Goal: Information Seeking & Learning: Compare options

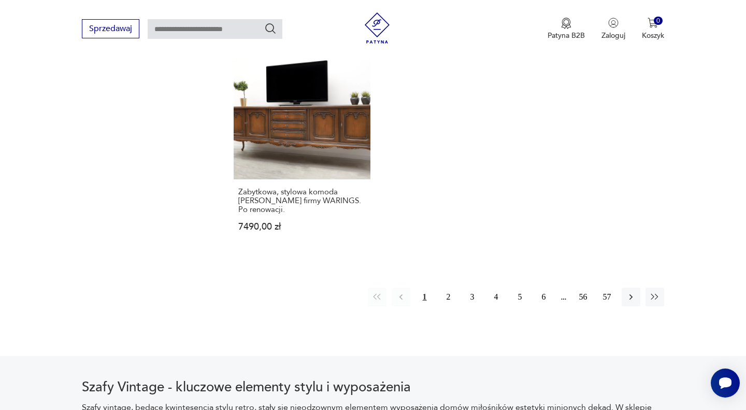
scroll to position [1550, 0]
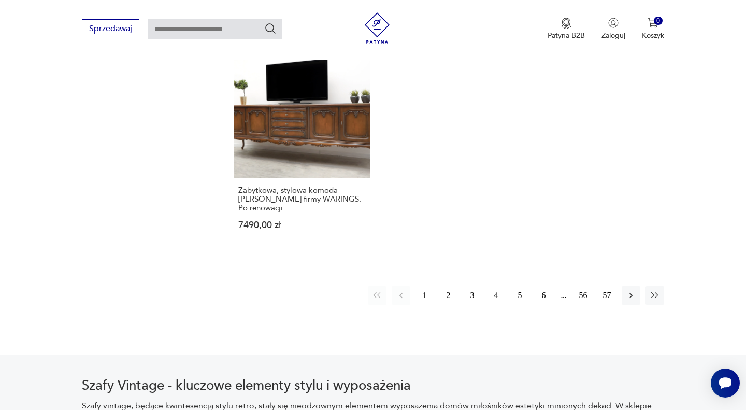
click at [445, 286] on button "2" at bounding box center [448, 295] width 19 height 19
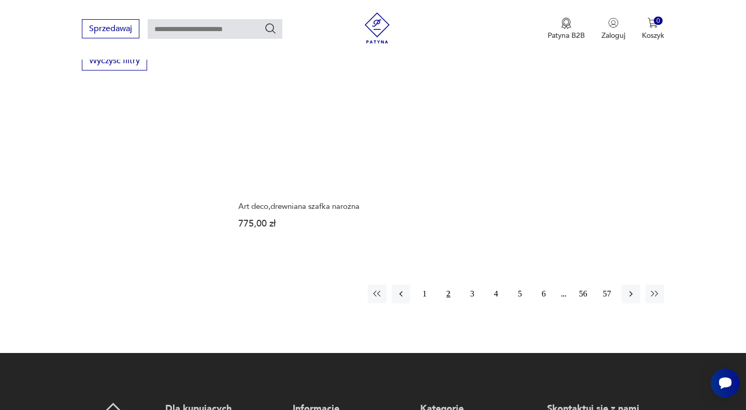
scroll to position [1517, 0]
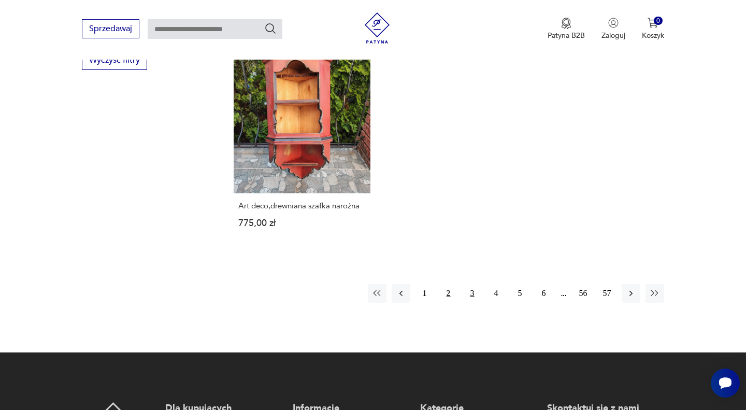
click at [473, 284] on button "3" at bounding box center [472, 293] width 19 height 19
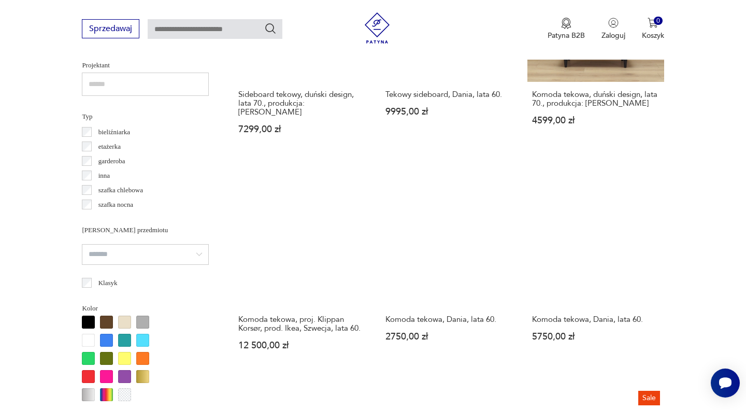
scroll to position [752, 0]
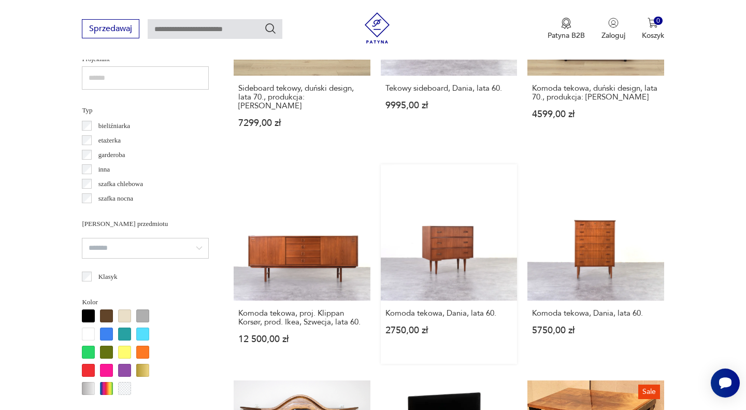
click at [452, 226] on link "Komoda tekowa, Dania, lata 60. 2750,00 zł" at bounding box center [449, 263] width 136 height 199
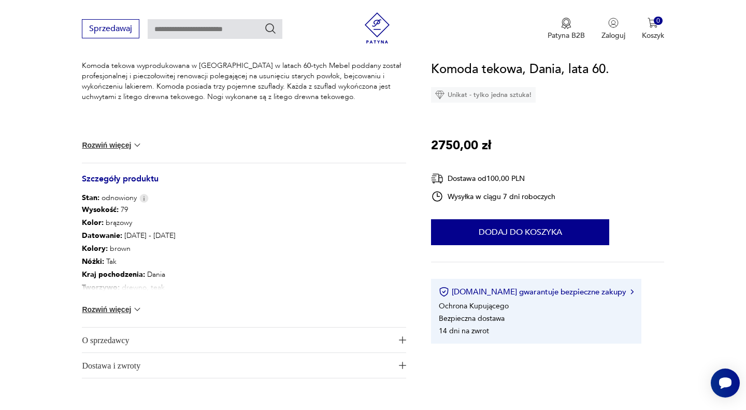
scroll to position [513, 0]
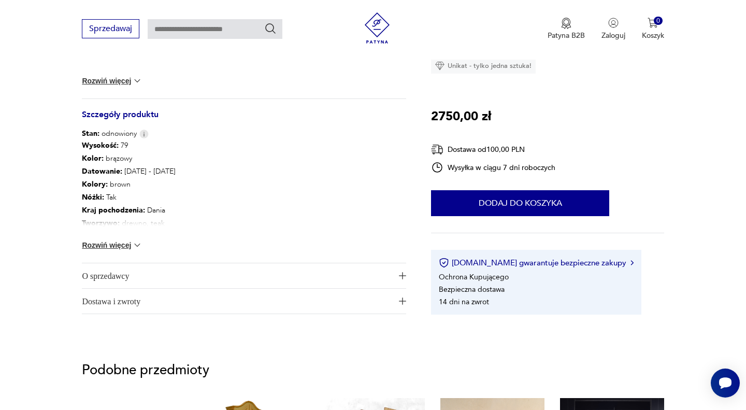
click at [119, 246] on button "Rozwiń więcej" at bounding box center [112, 245] width 60 height 10
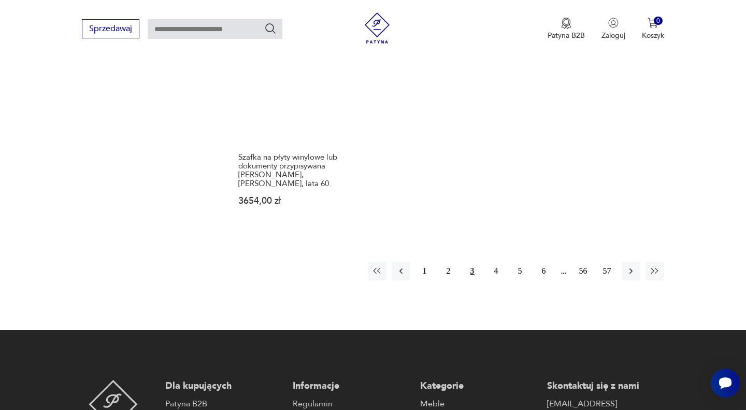
scroll to position [1563, 0]
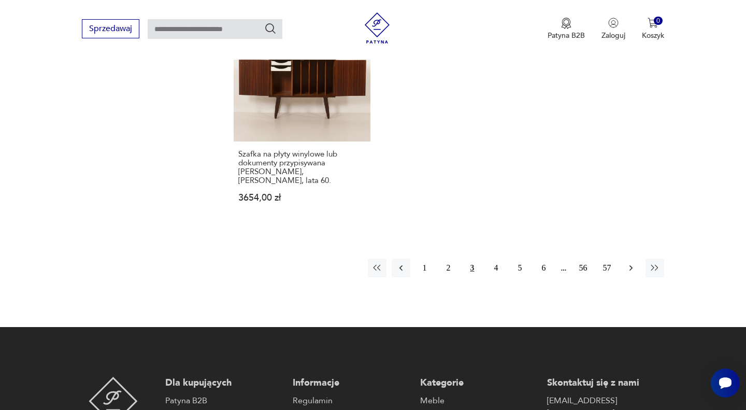
click at [626, 263] on icon "button" at bounding box center [631, 268] width 10 height 10
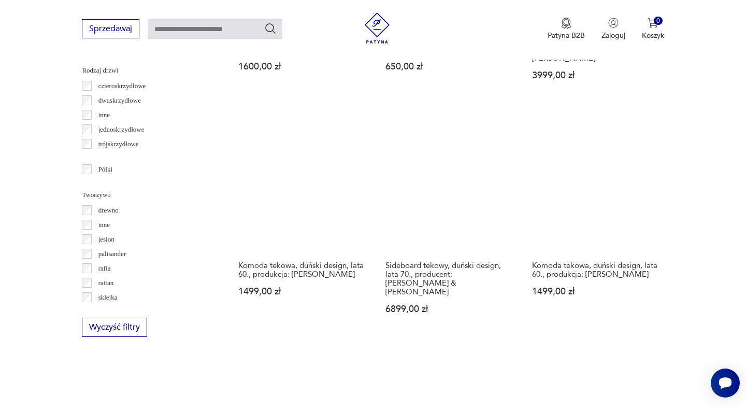
scroll to position [1249, 0]
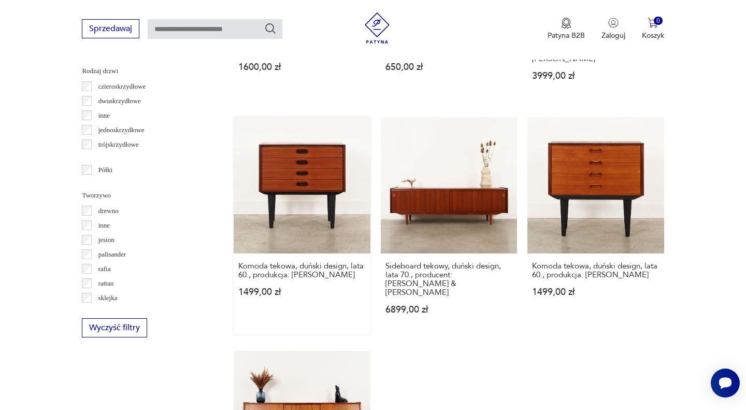
click at [311, 162] on link "Komoda tekowa, duński design, lata 60., produkcja: Dania 1499,00 zł" at bounding box center [302, 225] width 136 height 217
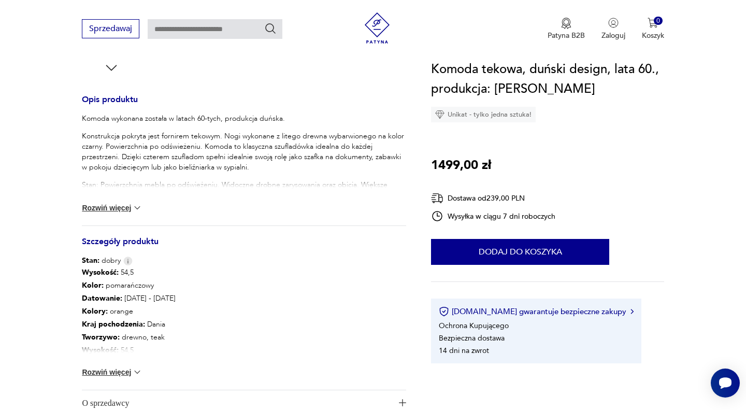
scroll to position [390, 0]
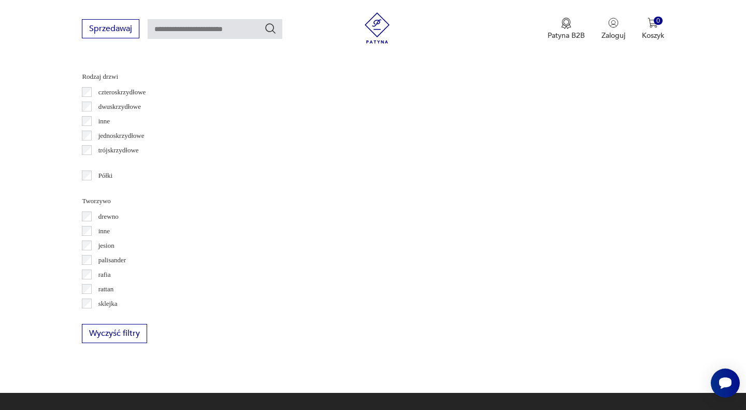
scroll to position [1339, 0]
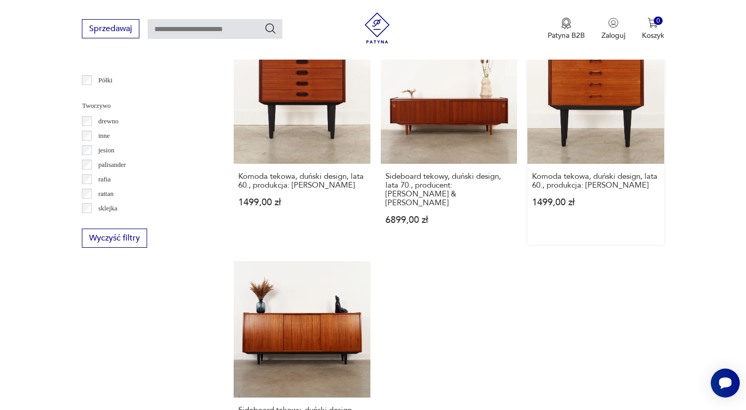
click at [570, 109] on link "Komoda tekowa, duński design, lata 60., produkcja: Dania 1499,00 zł" at bounding box center [595, 135] width 136 height 217
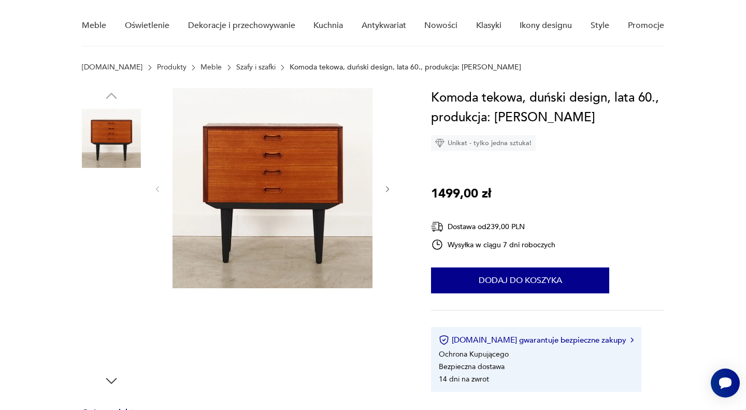
scroll to position [80, 0]
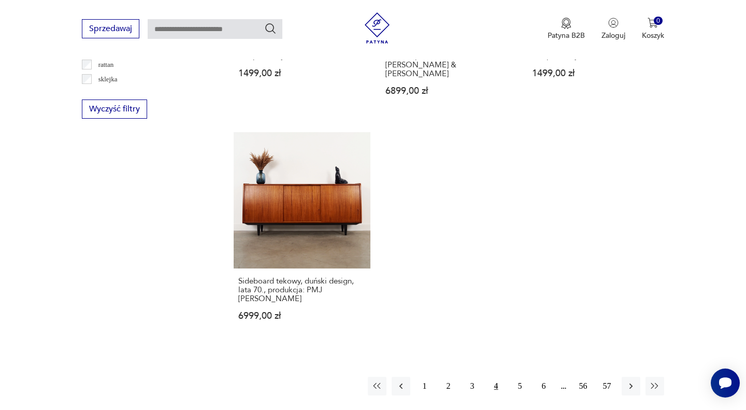
scroll to position [1646, 0]
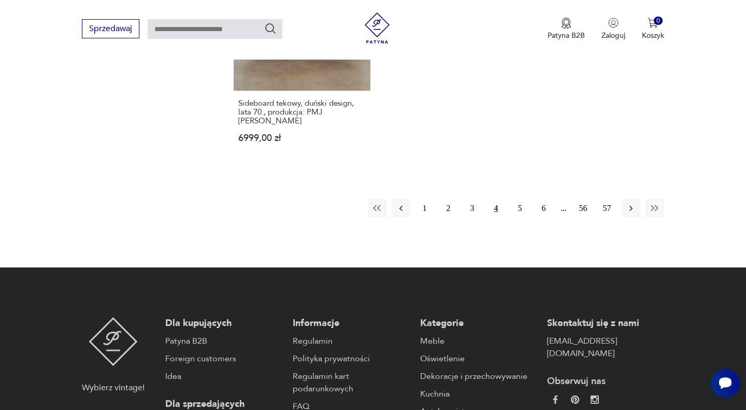
click at [497, 199] on button "4" at bounding box center [496, 208] width 19 height 19
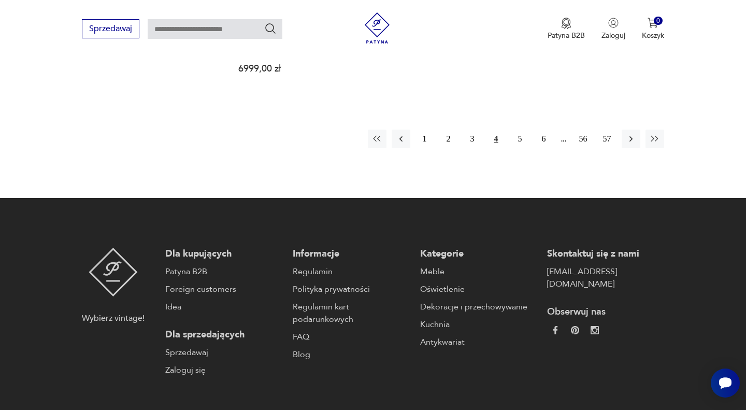
scroll to position [1744, 0]
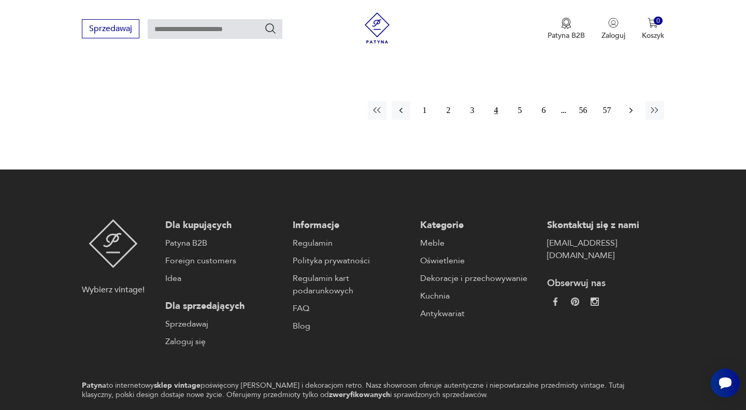
click at [632, 105] on icon "button" at bounding box center [631, 110] width 10 height 10
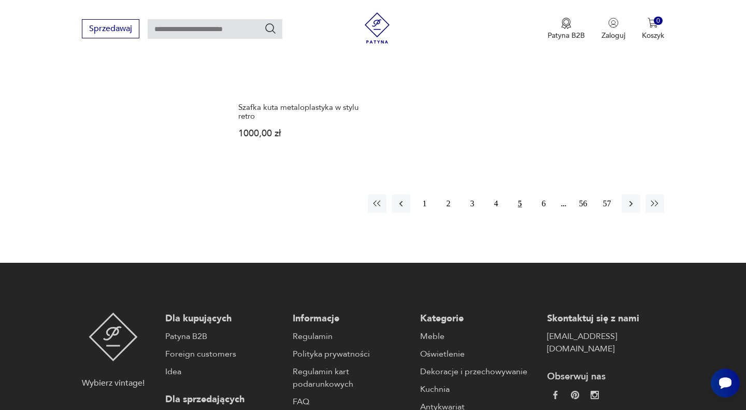
scroll to position [1646, 0]
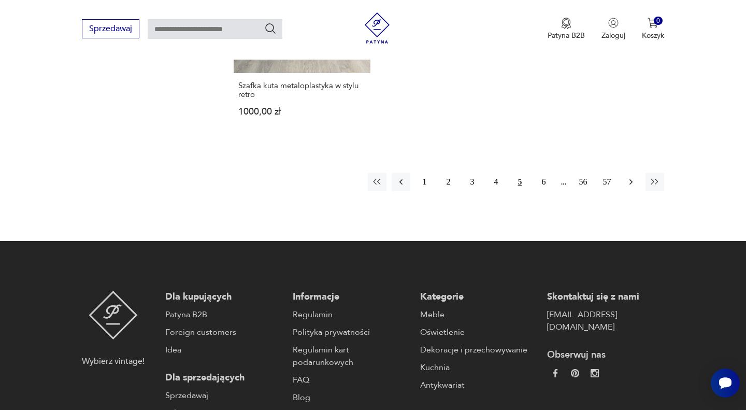
click at [626, 177] on icon "button" at bounding box center [631, 182] width 10 height 10
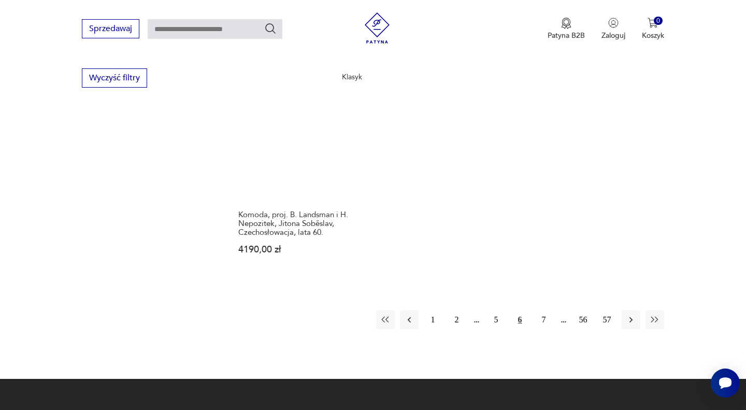
scroll to position [1501, 0]
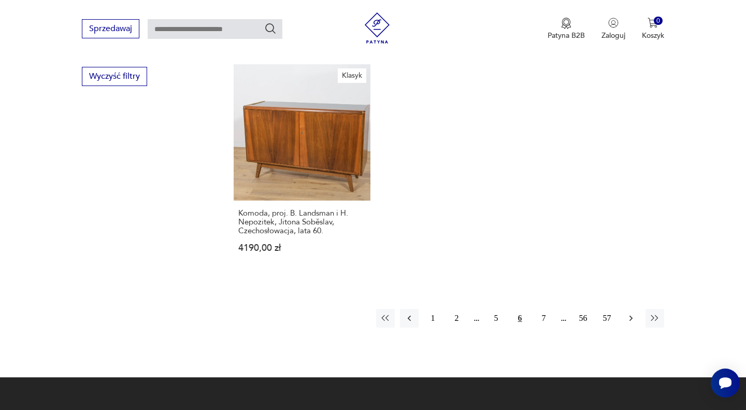
click at [628, 322] on icon "button" at bounding box center [631, 318] width 10 height 10
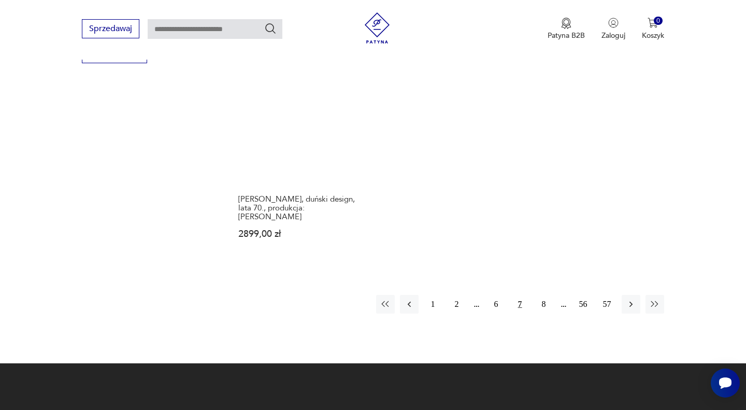
scroll to position [1540, 0]
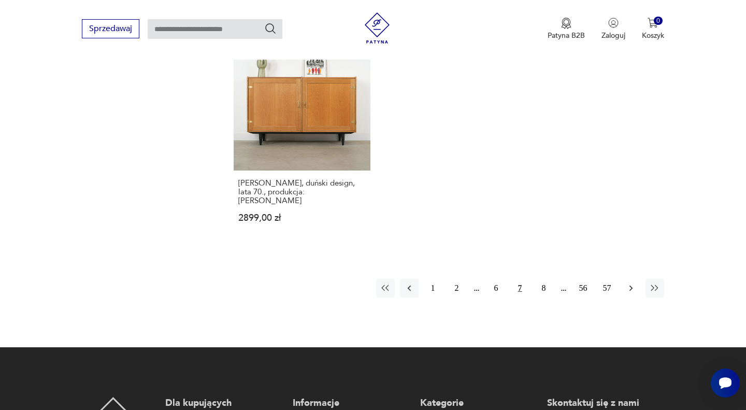
click at [626, 283] on icon "button" at bounding box center [631, 288] width 10 height 10
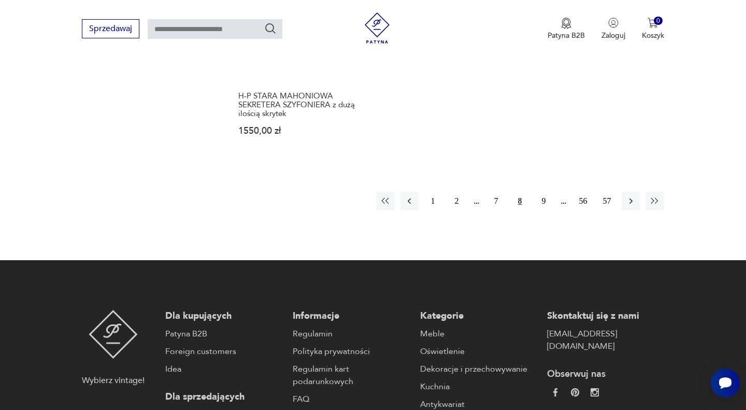
scroll to position [1643, 0]
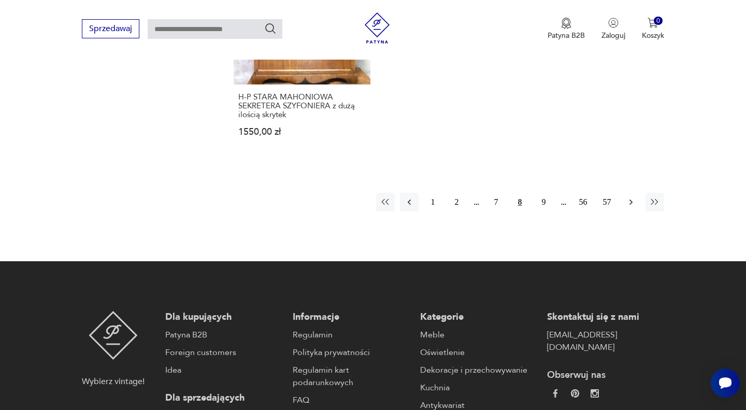
click at [629, 197] on icon "button" at bounding box center [631, 202] width 10 height 10
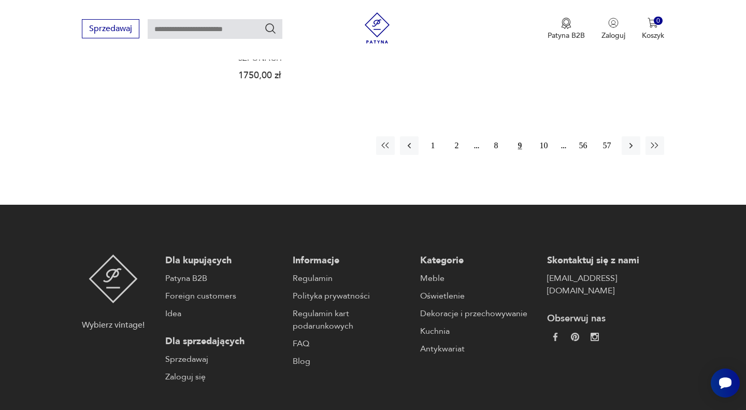
scroll to position [1699, 0]
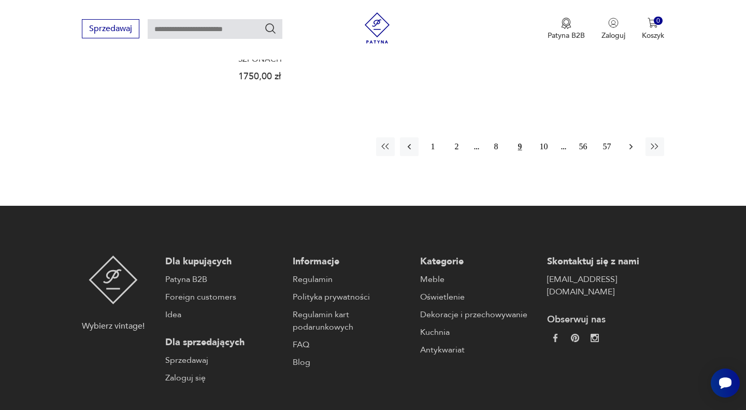
click at [631, 141] on icon "button" at bounding box center [631, 146] width 10 height 10
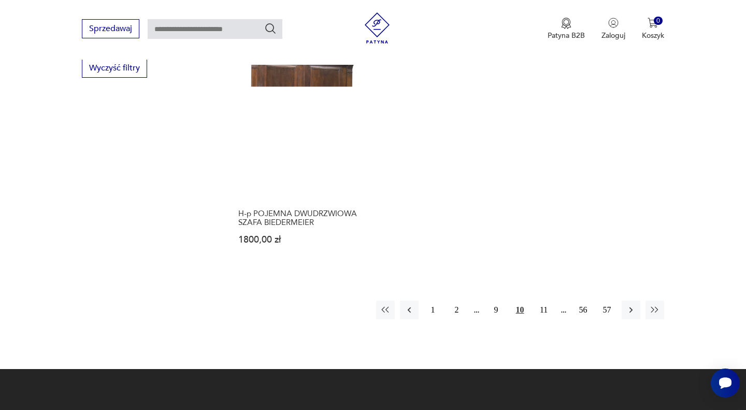
scroll to position [1508, 0]
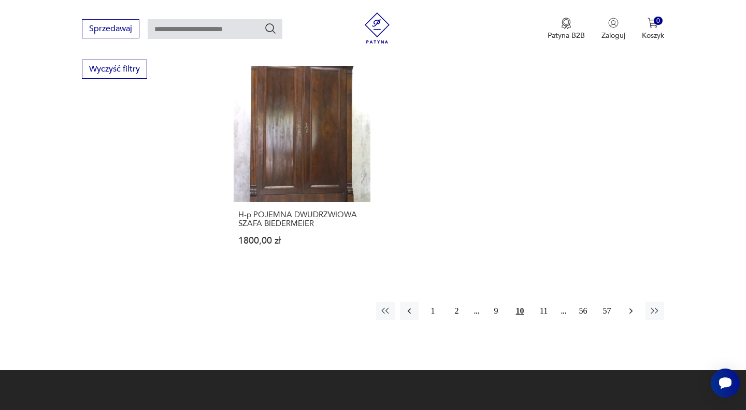
click at [635, 308] on icon "button" at bounding box center [631, 311] width 10 height 10
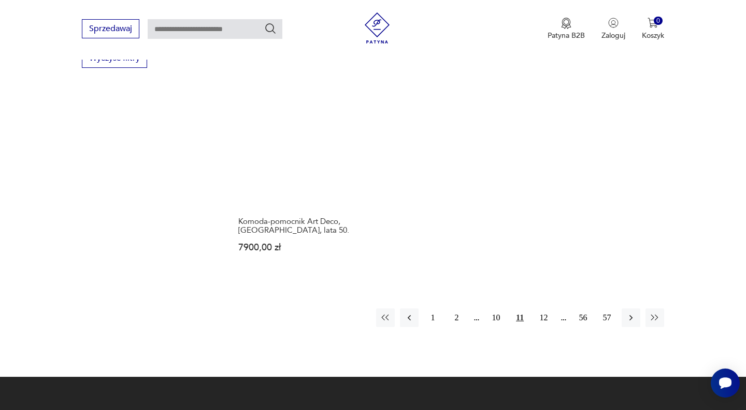
scroll to position [1522, 0]
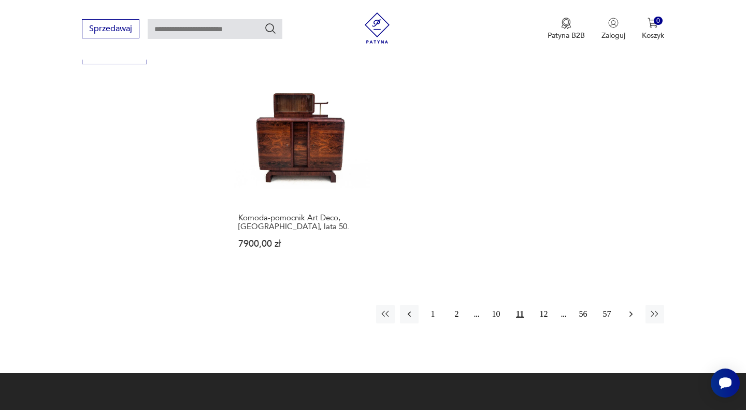
click at [628, 309] on icon "button" at bounding box center [631, 314] width 10 height 10
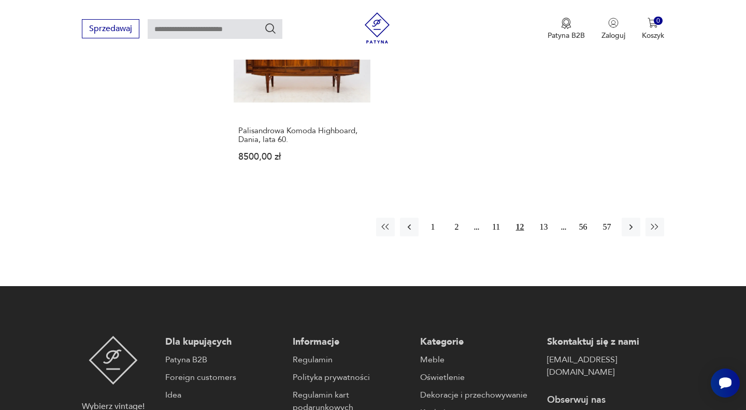
scroll to position [1584, 0]
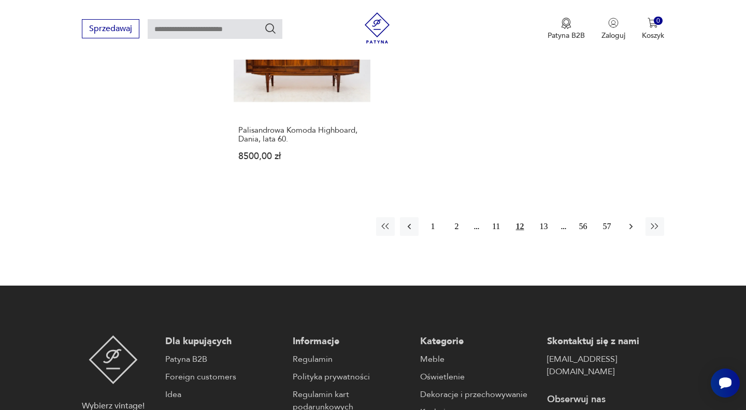
click at [628, 224] on button "button" at bounding box center [631, 226] width 19 height 19
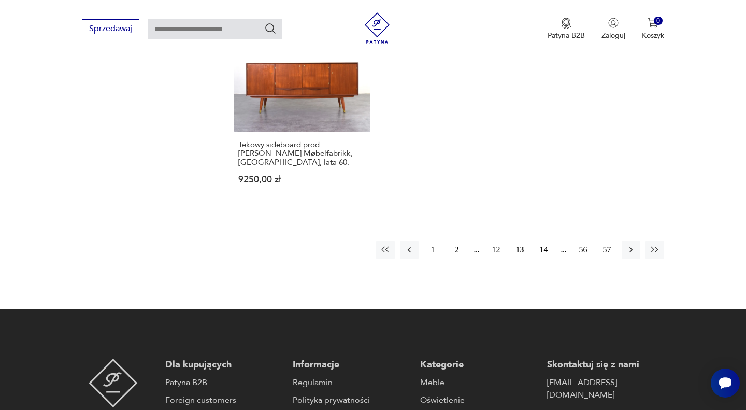
scroll to position [1601, 0]
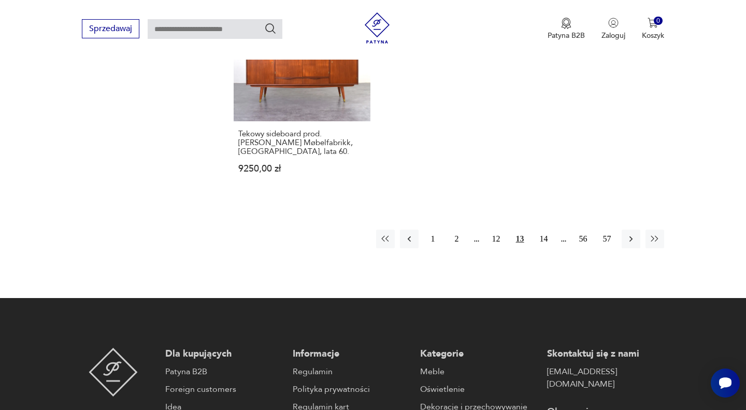
click at [627, 234] on icon "button" at bounding box center [631, 239] width 10 height 10
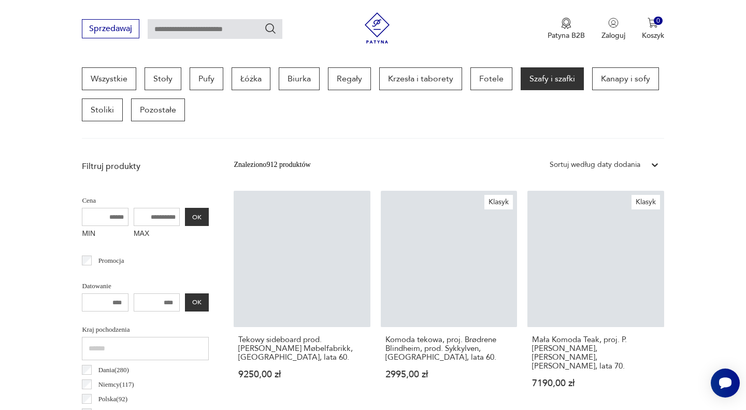
click at [628, 225] on link "Klasyk Mała Komoda Teak, proj. P. Hundevad, Hundevad&Co., Dania, lata 70. 7190,…" at bounding box center [595, 299] width 136 height 217
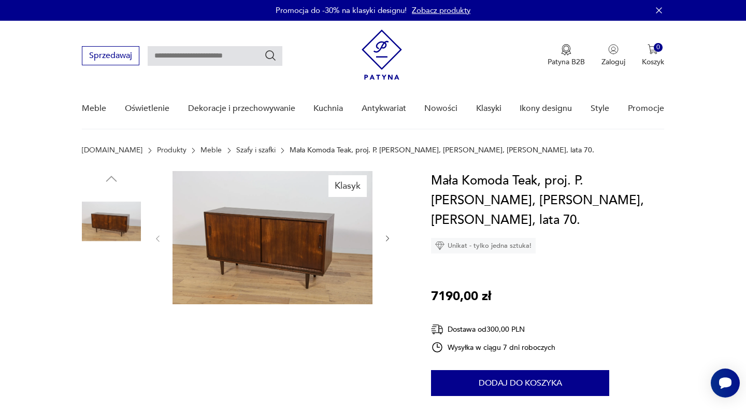
scroll to position [35, 0]
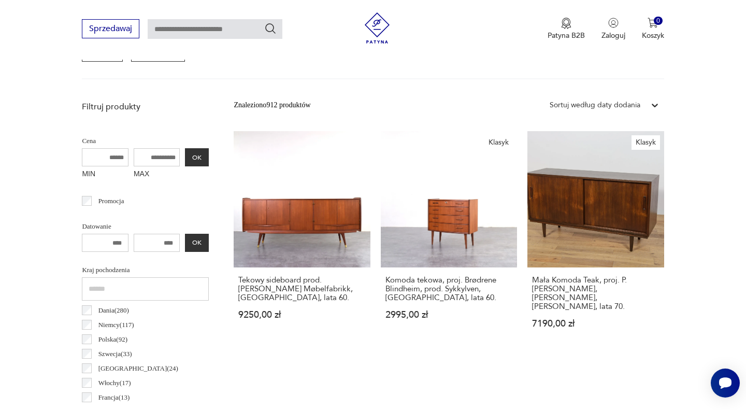
scroll to position [336, 0]
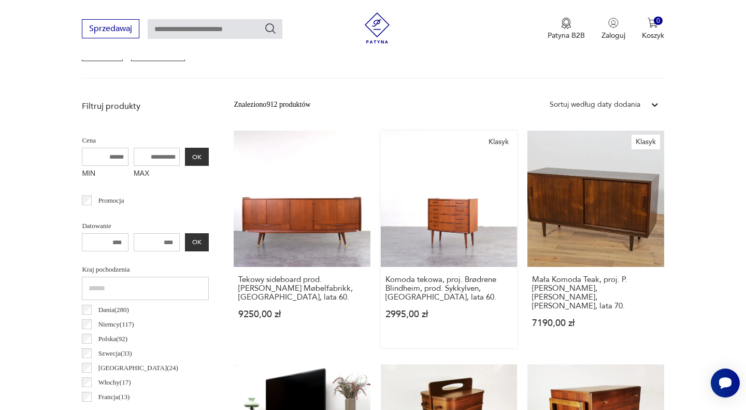
click at [464, 209] on link "Klasyk Komoda tekowa, proj. Brødrene Blindheim, prod. Sykkylven, Norwegia, lata…" at bounding box center [449, 239] width 136 height 217
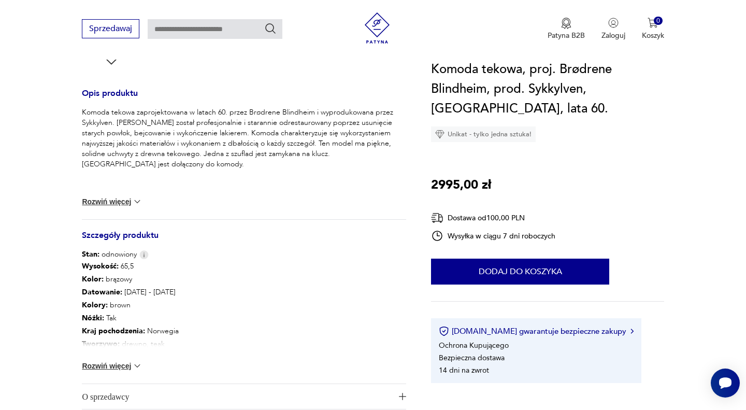
scroll to position [426, 0]
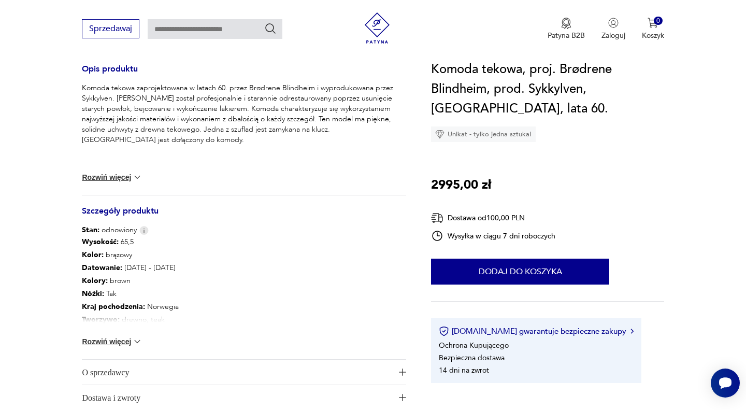
click at [136, 338] on img at bounding box center [137, 341] width 10 height 10
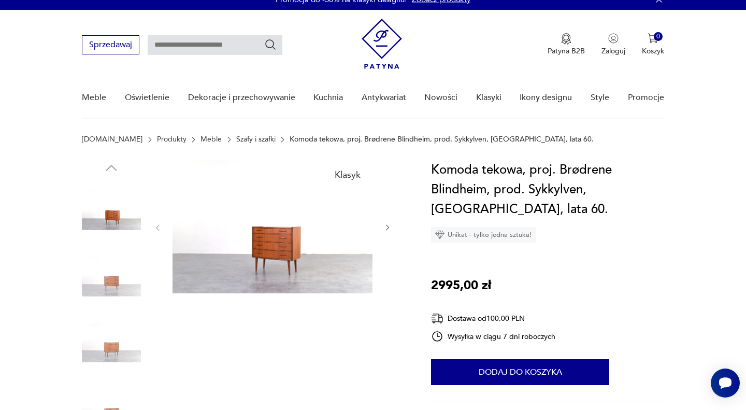
scroll to position [0, 0]
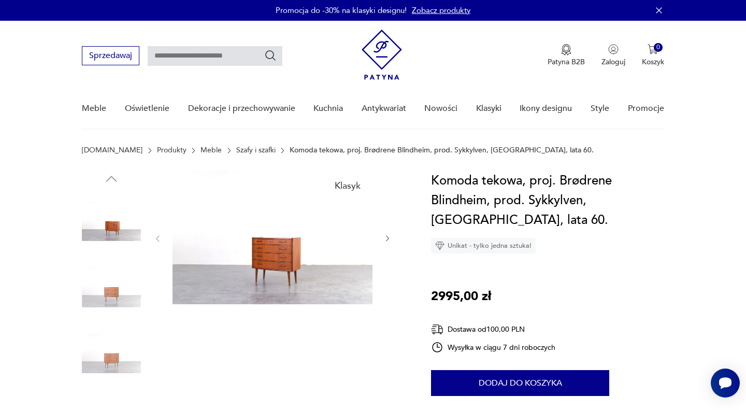
click at [388, 240] on icon "button" at bounding box center [387, 238] width 9 height 9
click at [388, 240] on icon "button" at bounding box center [387, 239] width 3 height 6
click at [388, 240] on icon "button" at bounding box center [387, 238] width 9 height 9
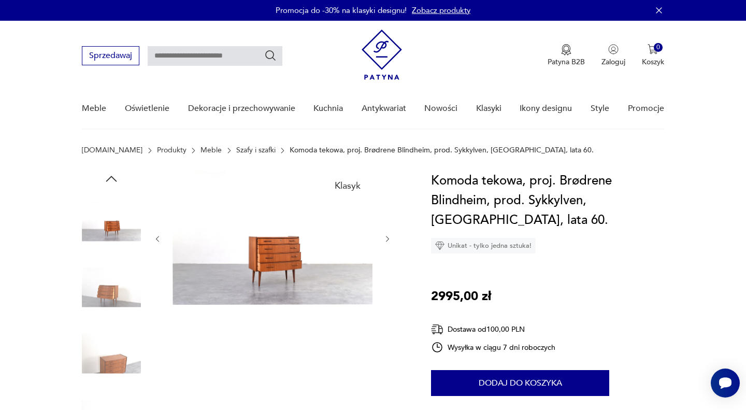
click at [388, 240] on icon "button" at bounding box center [387, 239] width 3 height 6
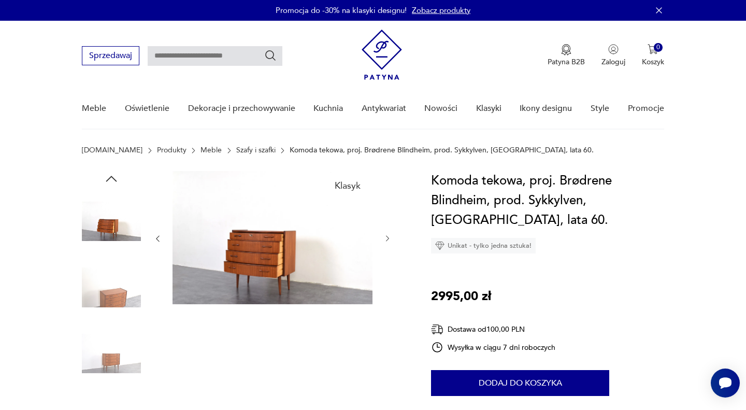
click at [386, 241] on icon "button" at bounding box center [387, 238] width 9 height 9
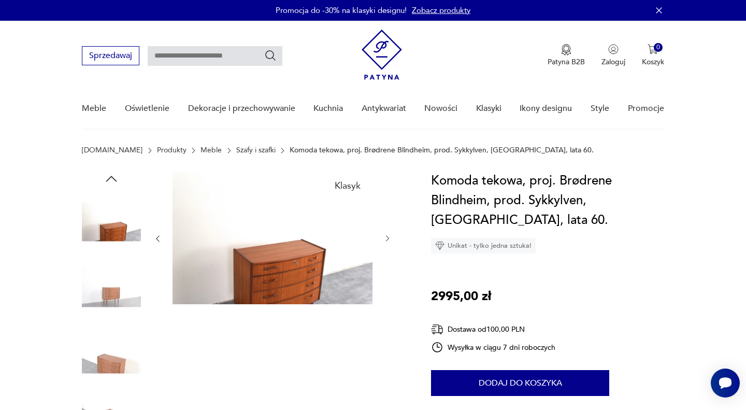
click at [386, 241] on icon "button" at bounding box center [387, 238] width 9 height 9
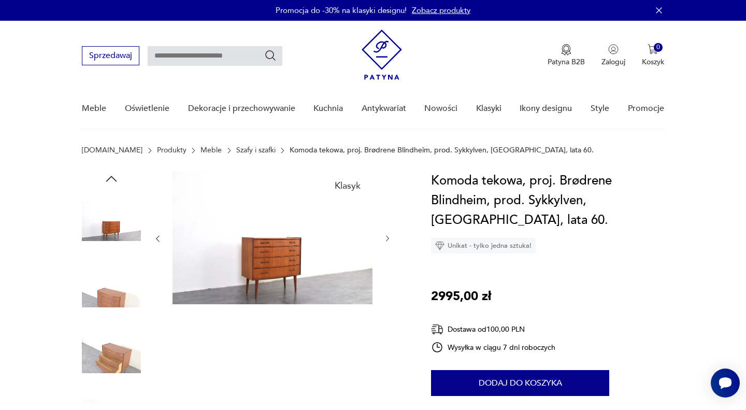
click at [385, 242] on icon "button" at bounding box center [387, 238] width 9 height 9
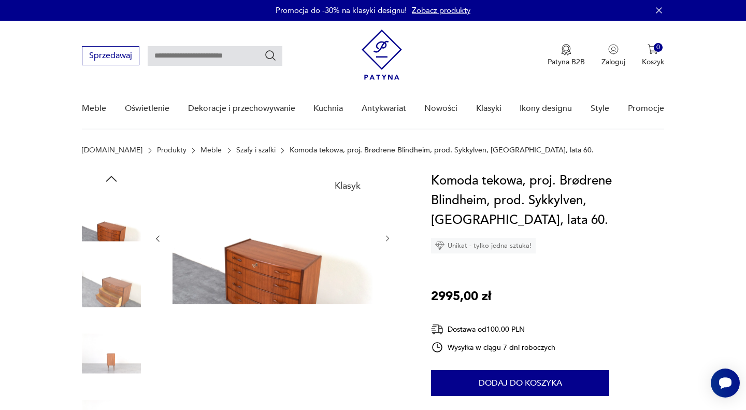
click at [385, 242] on icon "button" at bounding box center [387, 238] width 9 height 9
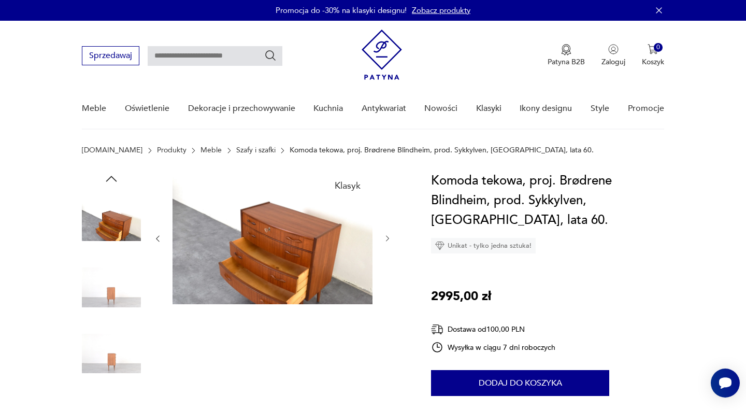
click at [385, 243] on div at bounding box center [272, 238] width 238 height 135
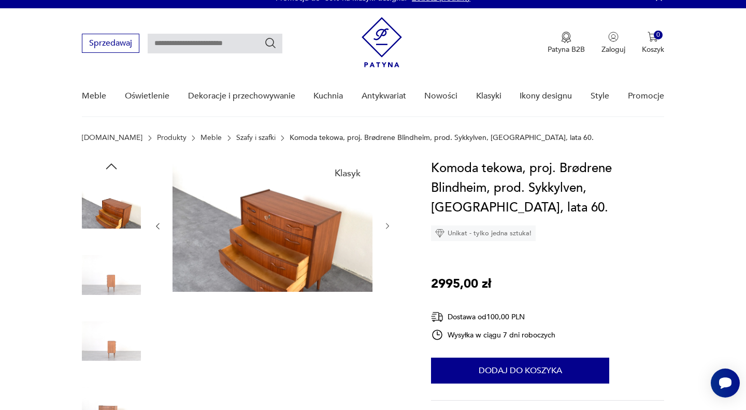
scroll to position [16, 0]
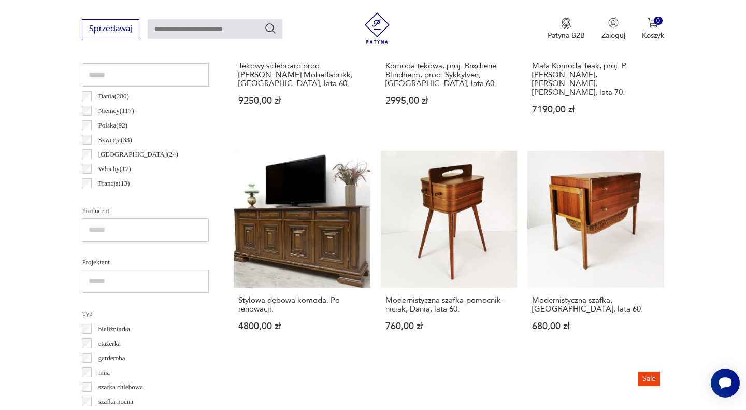
scroll to position [556, 0]
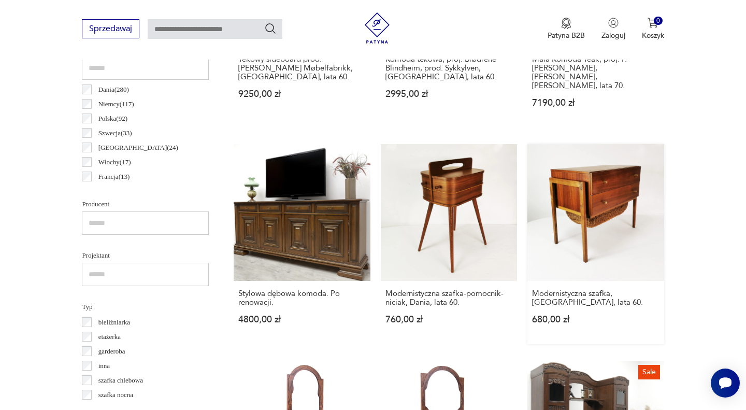
click at [595, 198] on link "Modernistyczna szafka, Niemcy, lata 60. 680,00 zł" at bounding box center [595, 243] width 136 height 199
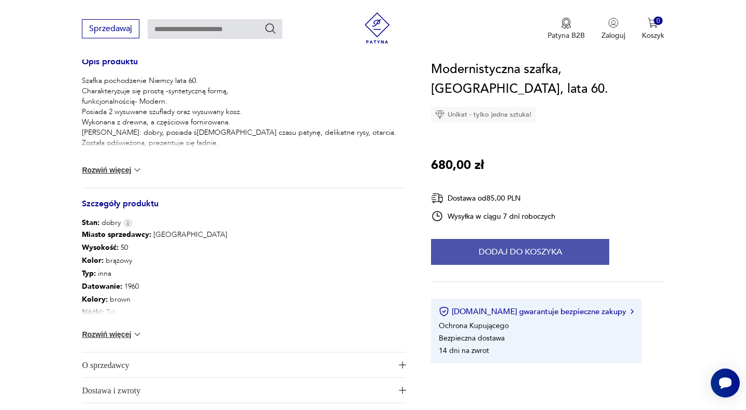
scroll to position [434, 0]
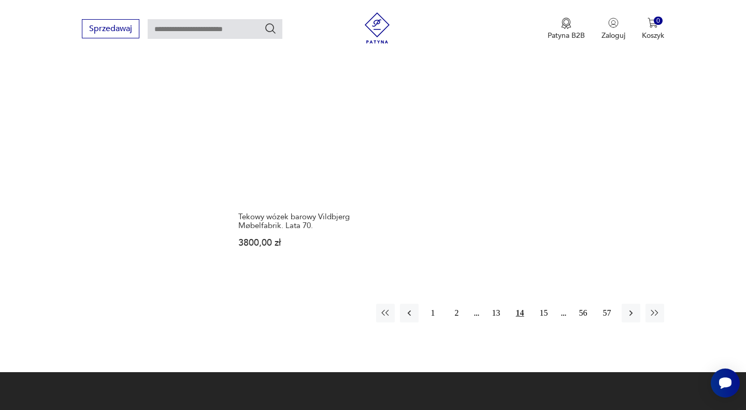
scroll to position [1555, 0]
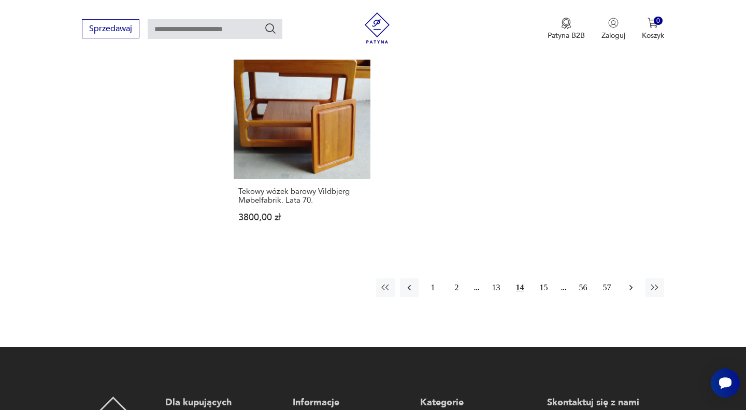
click at [623, 278] on button "button" at bounding box center [631, 287] width 19 height 19
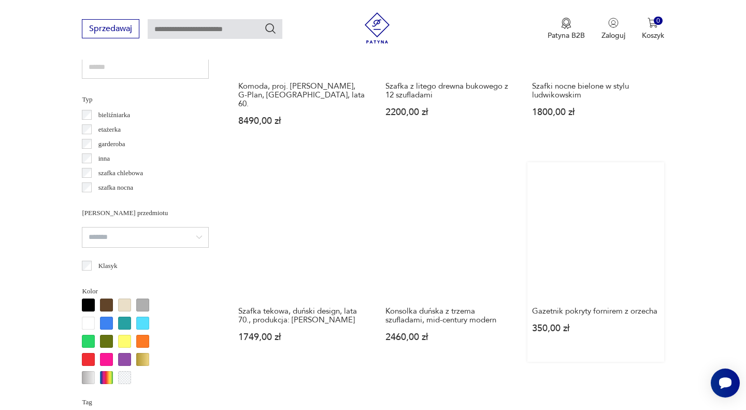
scroll to position [762, 0]
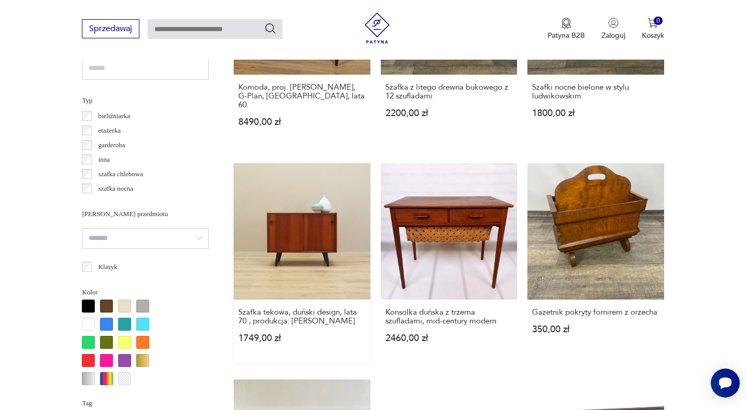
click at [304, 214] on link "Szafka tekowa, duński design, lata 70., produkcja: Dania 1749,00 zł" at bounding box center [302, 262] width 136 height 199
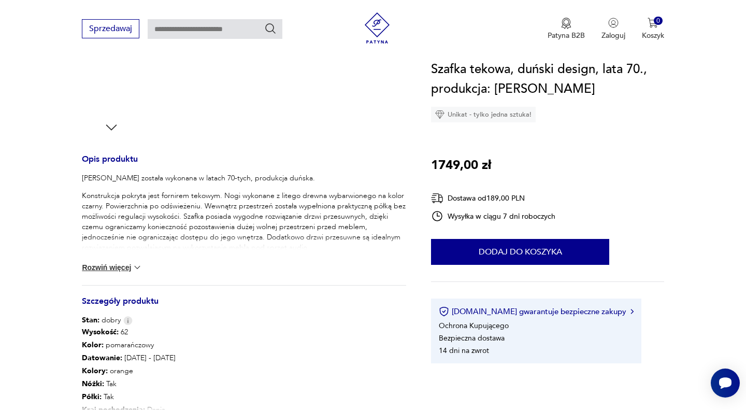
scroll to position [483, 0]
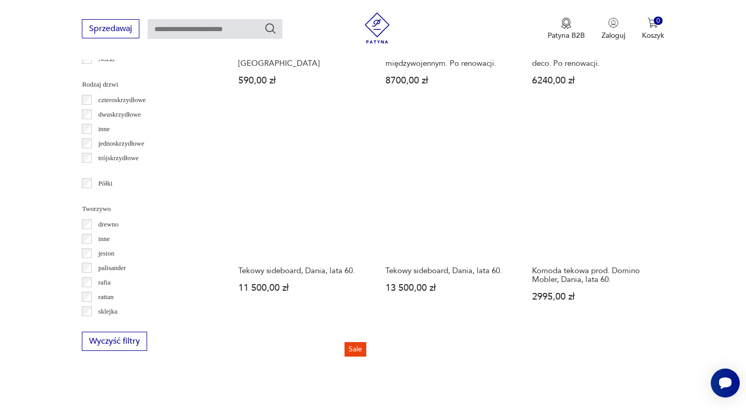
scroll to position [1237, 0]
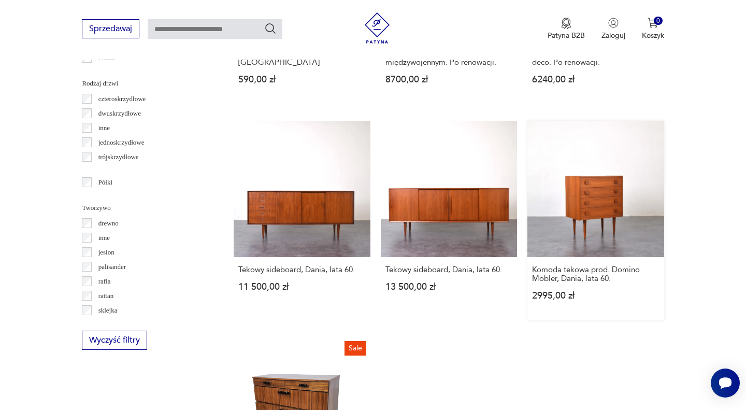
click at [598, 204] on link "Komoda tekowa prod. Domino Mobler, Dania, lata 60. 2995,00 zł" at bounding box center [595, 220] width 136 height 199
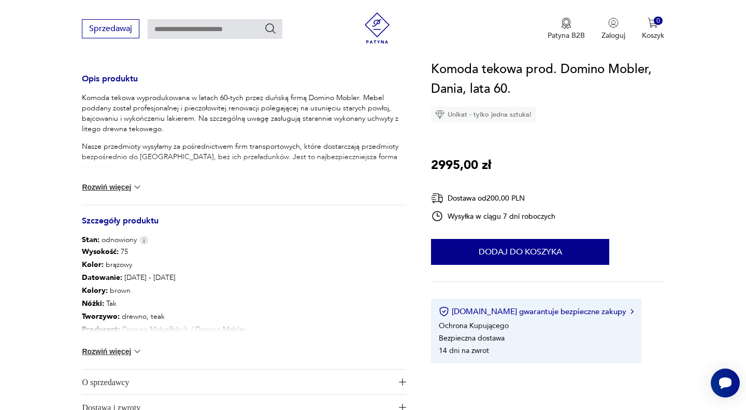
scroll to position [425, 0]
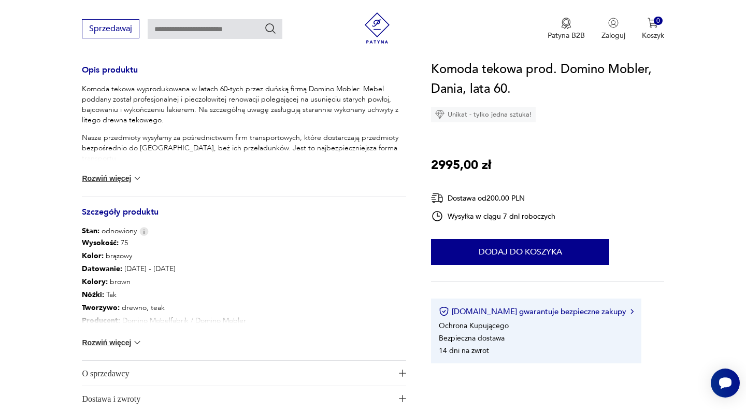
click at [103, 345] on button "Rozwiń więcej" at bounding box center [112, 342] width 60 height 10
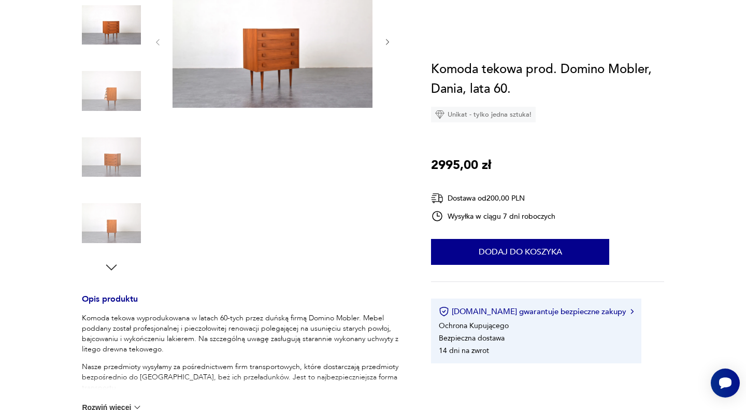
scroll to position [0, 0]
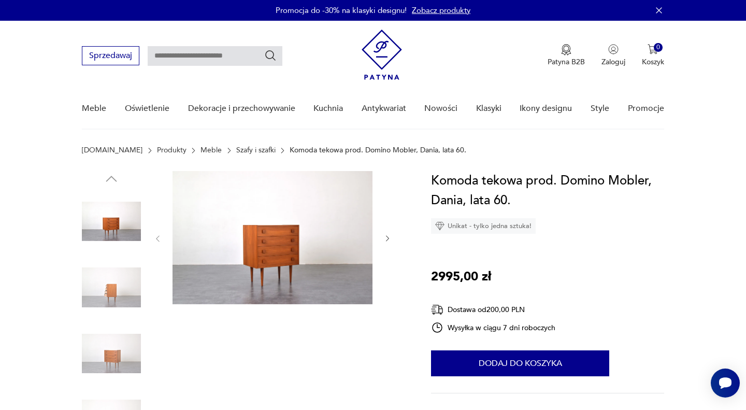
click at [387, 241] on icon "button" at bounding box center [387, 238] width 9 height 9
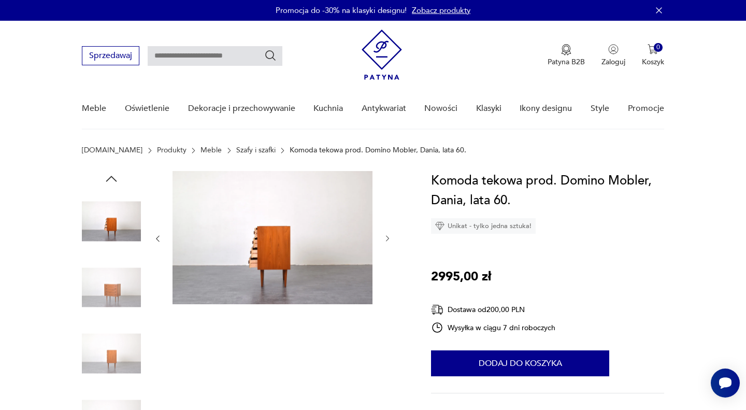
click at [387, 241] on icon "button" at bounding box center [387, 238] width 9 height 9
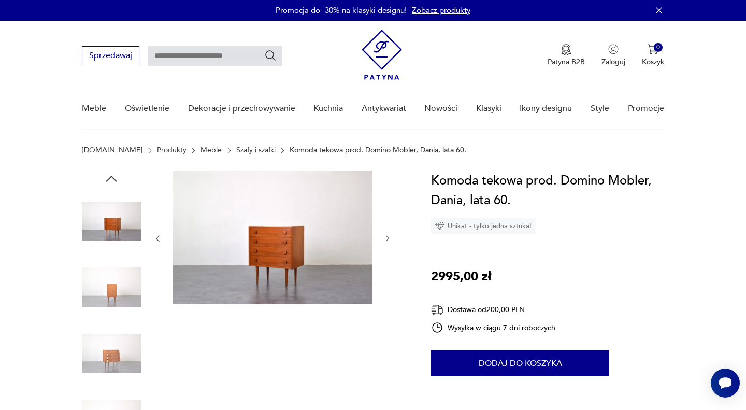
click at [387, 241] on icon "button" at bounding box center [387, 238] width 9 height 9
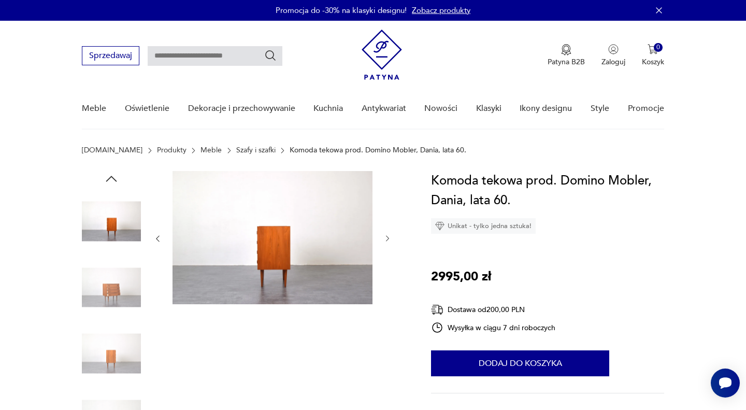
click at [387, 241] on icon "button" at bounding box center [387, 238] width 9 height 9
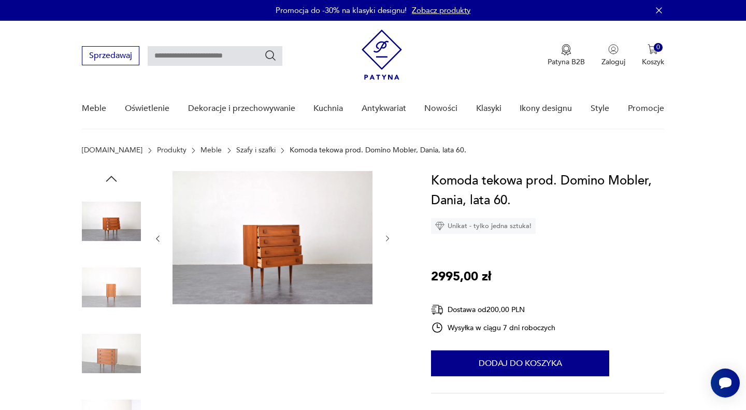
click at [387, 241] on icon "button" at bounding box center [387, 238] width 9 height 9
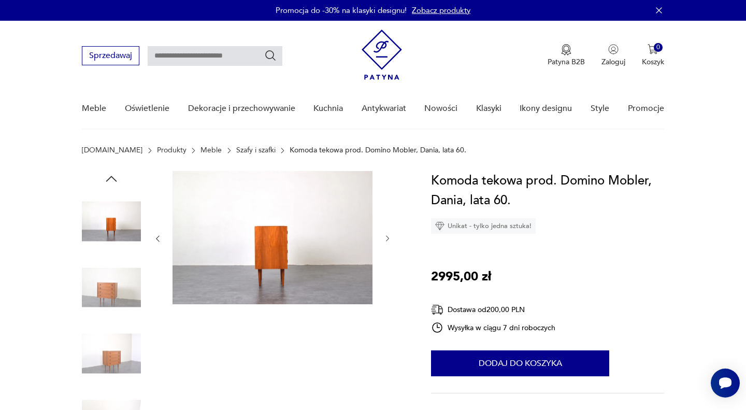
click at [387, 241] on icon "button" at bounding box center [387, 238] width 9 height 9
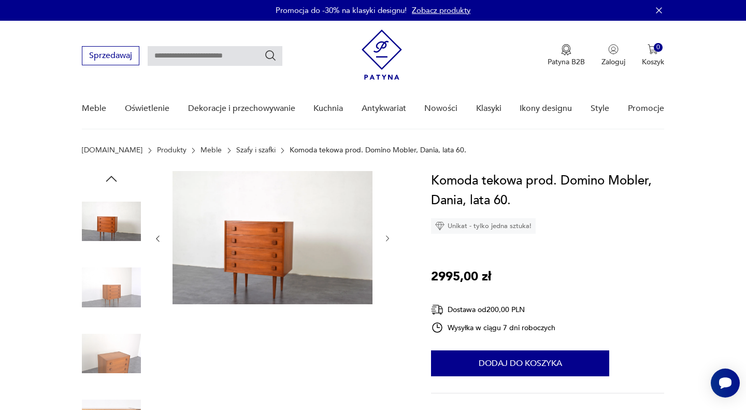
click at [387, 241] on icon "button" at bounding box center [387, 238] width 9 height 9
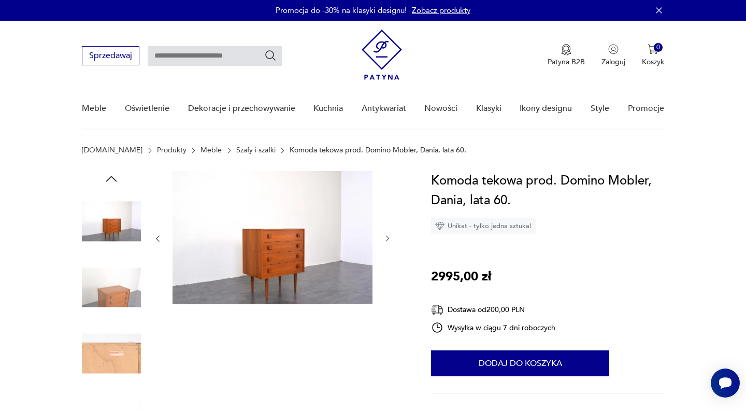
click at [387, 241] on icon "button" at bounding box center [387, 238] width 9 height 9
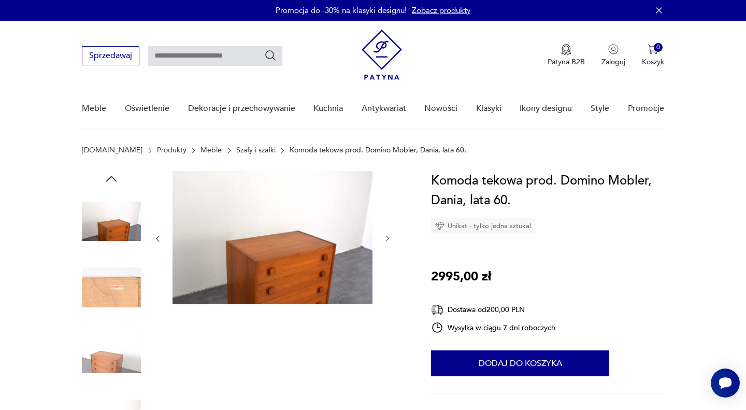
click at [387, 241] on icon "button" at bounding box center [387, 238] width 9 height 9
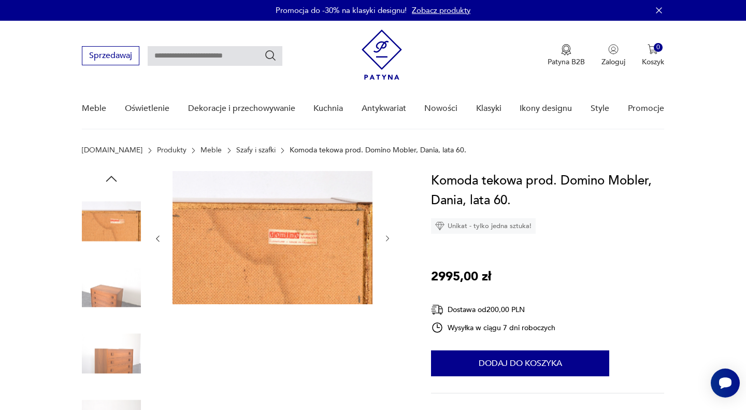
click at [387, 241] on icon "button" at bounding box center [387, 238] width 9 height 9
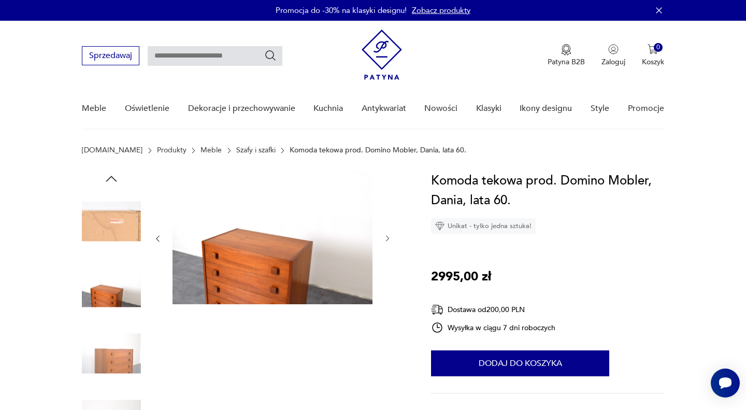
click at [387, 241] on icon "button" at bounding box center [387, 238] width 9 height 9
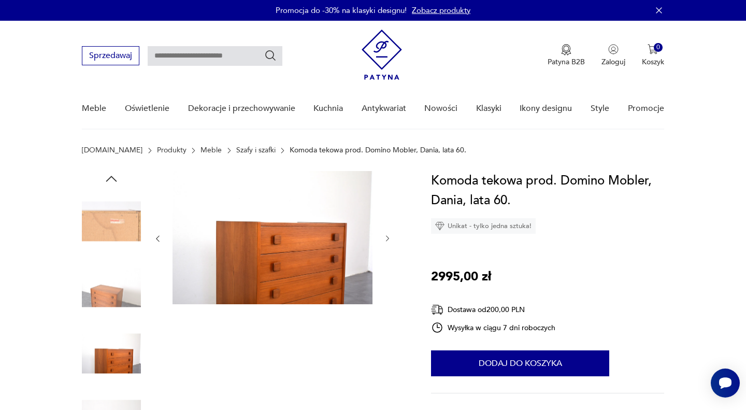
click at [387, 241] on icon "button" at bounding box center [387, 238] width 9 height 9
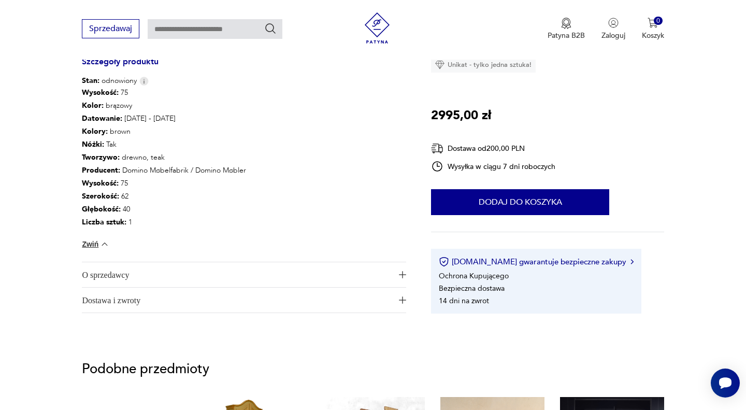
scroll to position [651, 0]
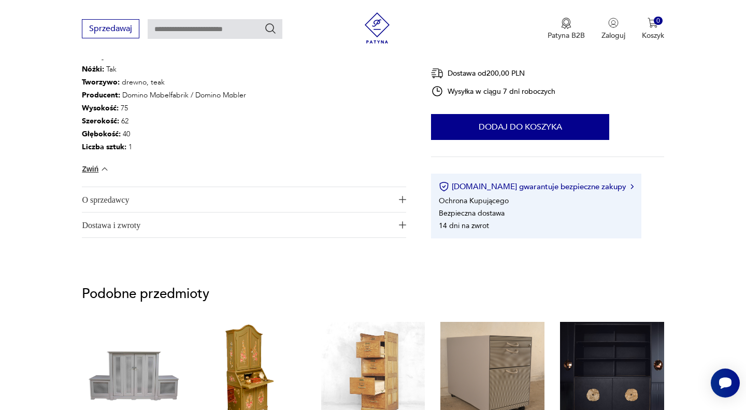
click at [174, 200] on span "O sprzedawcy" at bounding box center [237, 199] width 310 height 25
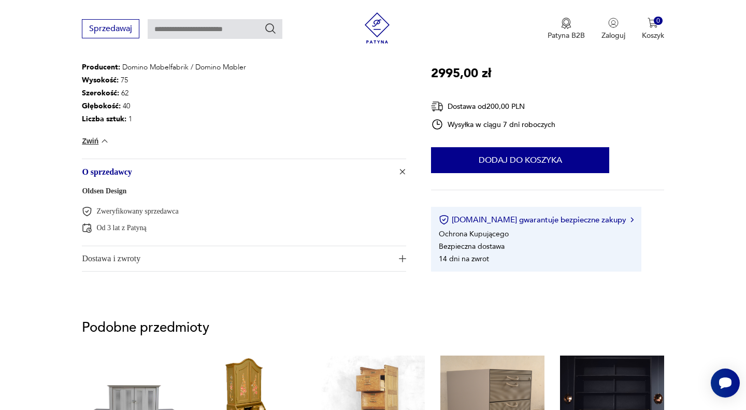
scroll to position [682, 0]
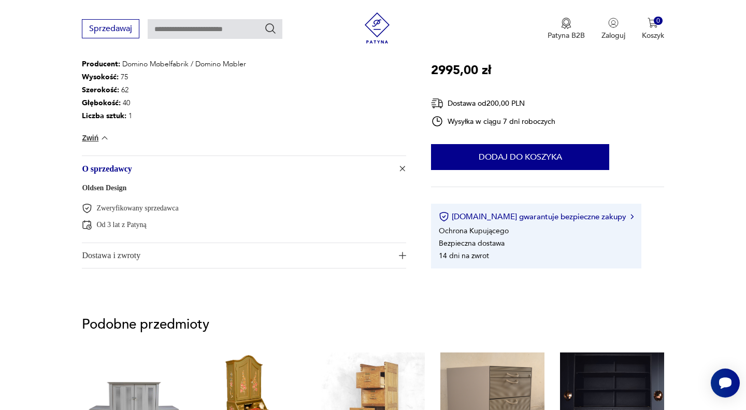
click at [169, 247] on span "Dostawa i zwroty" at bounding box center [237, 255] width 310 height 25
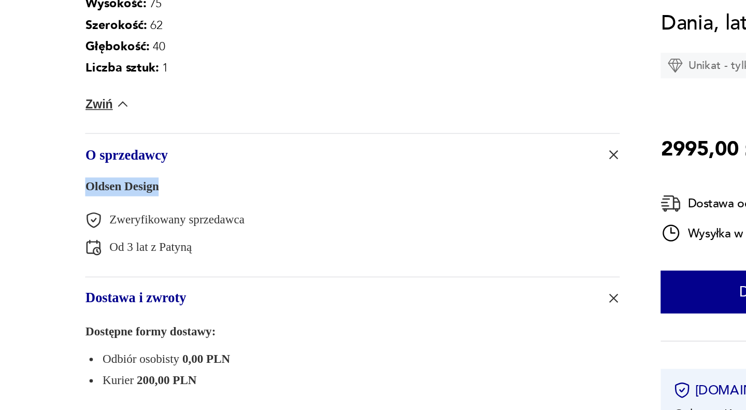
drag, startPoint x: 134, startPoint y: 192, endPoint x: 80, endPoint y: 186, distance: 54.7
copy link "Oldsen Design"
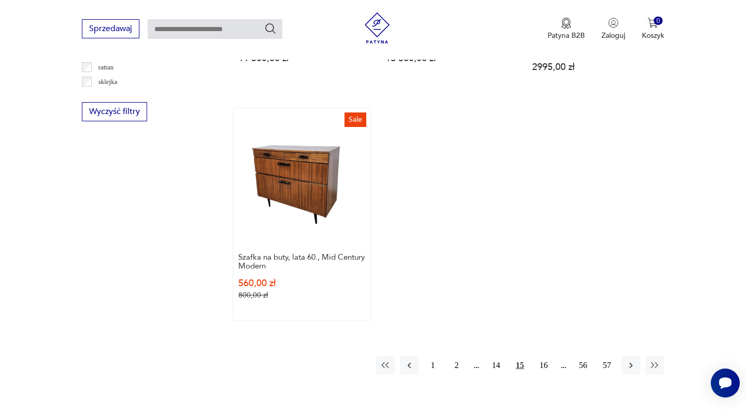
scroll to position [1471, 0]
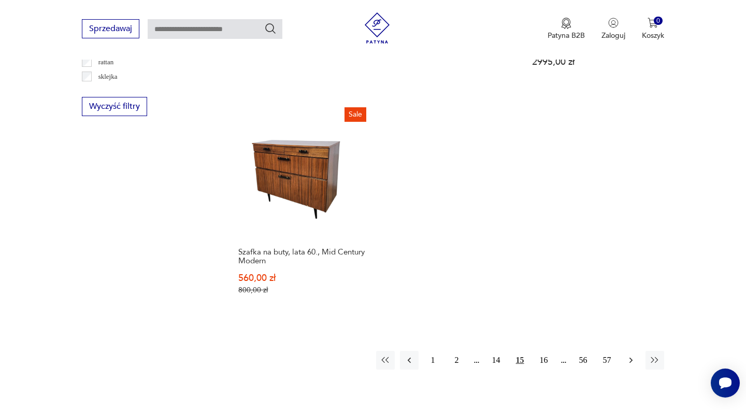
click at [631, 355] on icon "button" at bounding box center [631, 360] width 10 height 10
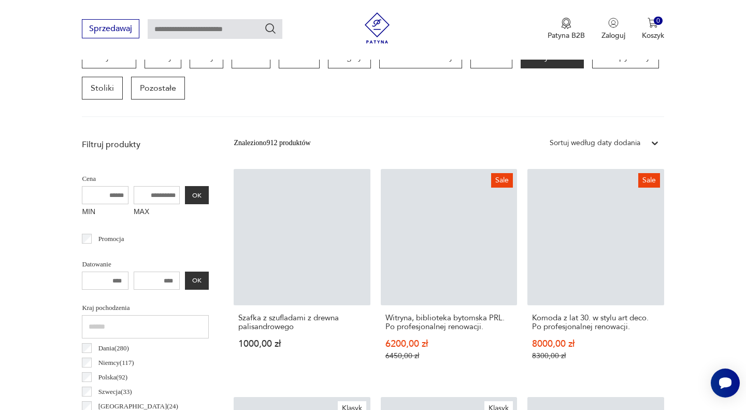
scroll to position [303, 0]
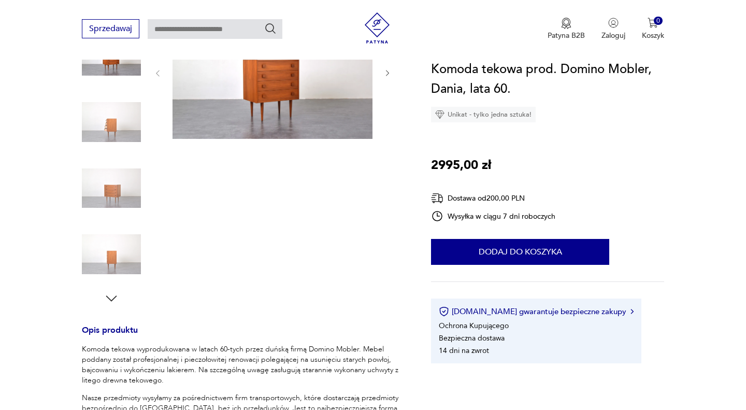
scroll to position [167, 0]
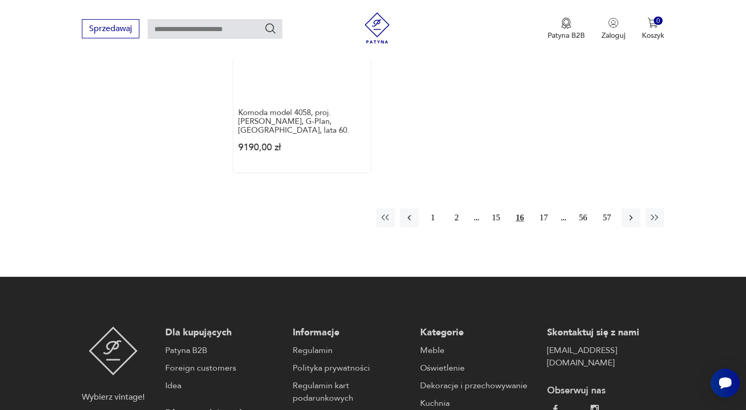
scroll to position [1615, 0]
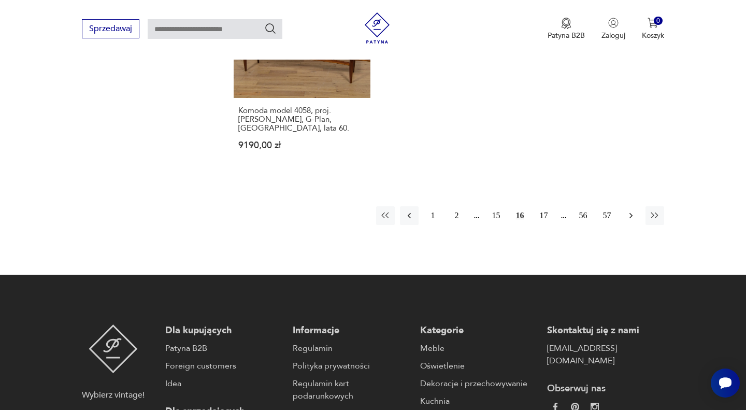
click at [630, 210] on icon "button" at bounding box center [631, 215] width 10 height 10
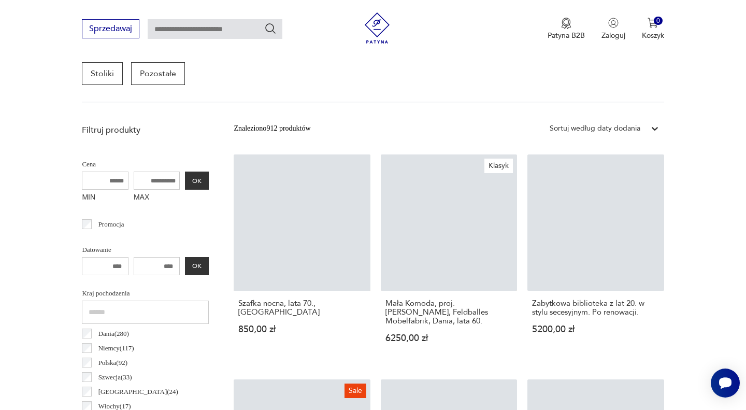
scroll to position [276, 0]
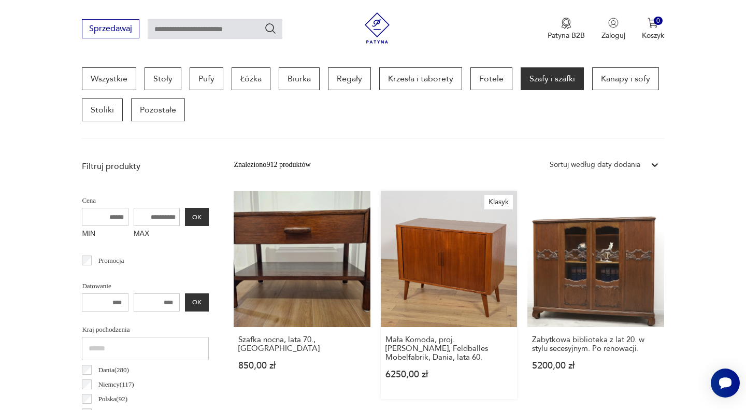
click at [505, 280] on link "Klasyk Mała Komoda, proj. [PERSON_NAME], Feldballes Mobelfabrik, Dania, lata 60…" at bounding box center [449, 295] width 136 height 208
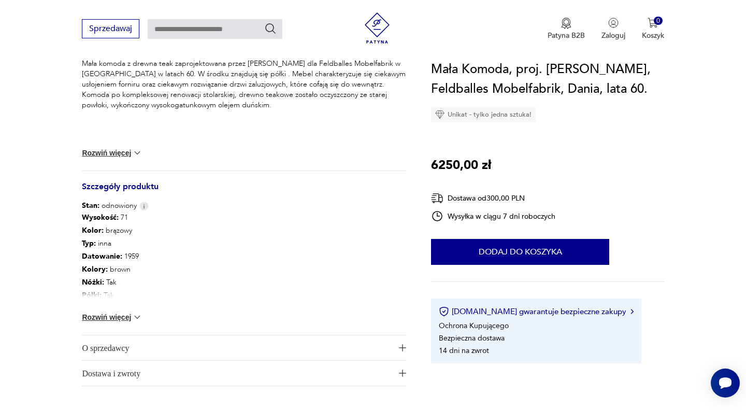
scroll to position [452, 0]
click at [125, 318] on button "Rozwiń więcej" at bounding box center [112, 316] width 60 height 10
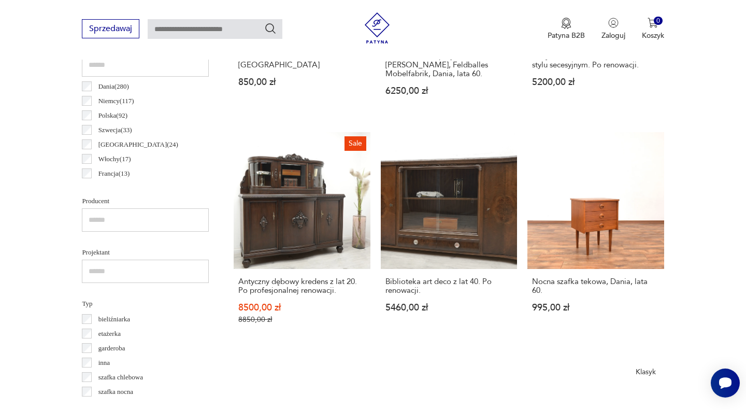
scroll to position [560, 0]
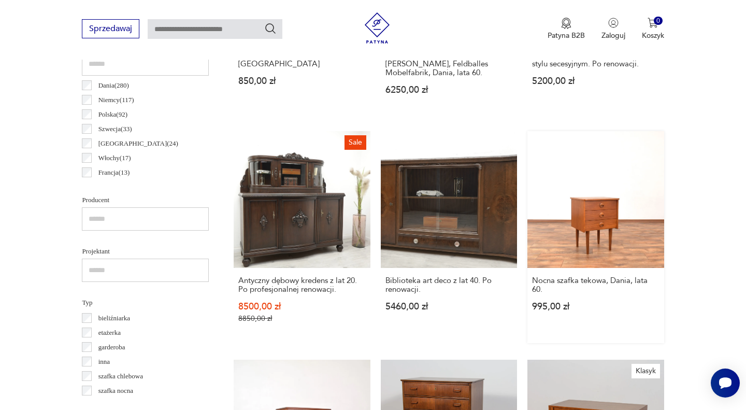
click at [591, 211] on link "Nocna szafka tekowa, Dania, lata 60. 995,00 zł" at bounding box center [595, 236] width 136 height 211
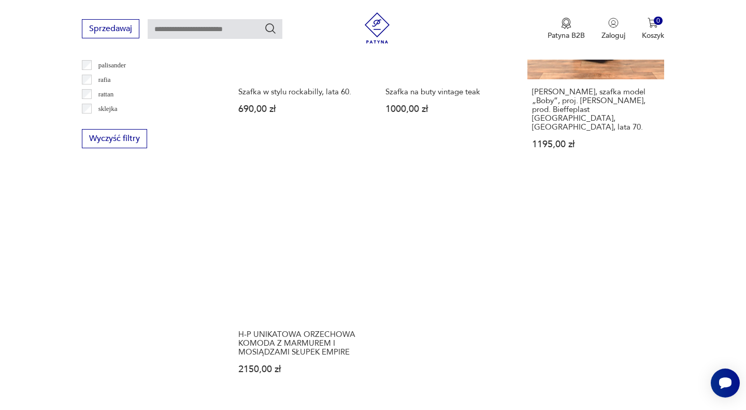
scroll to position [1499, 0]
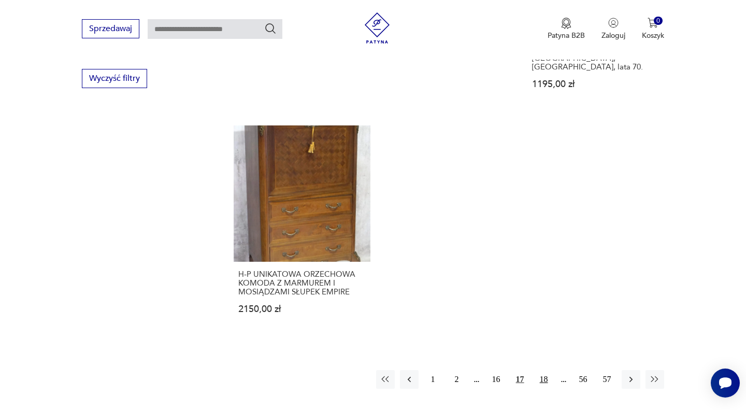
click at [541, 370] on button "18" at bounding box center [544, 379] width 19 height 19
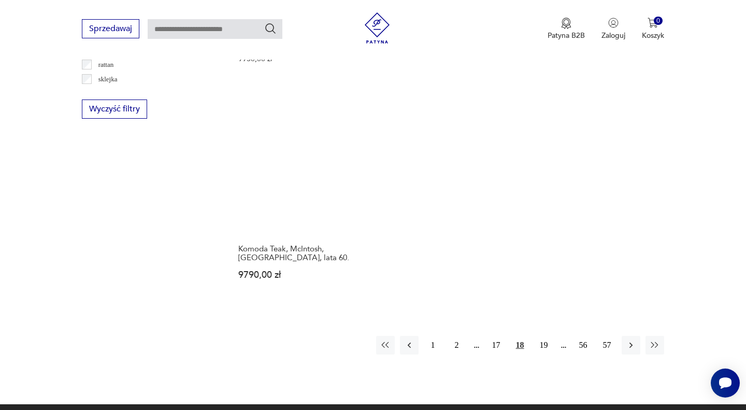
scroll to position [1506, 0]
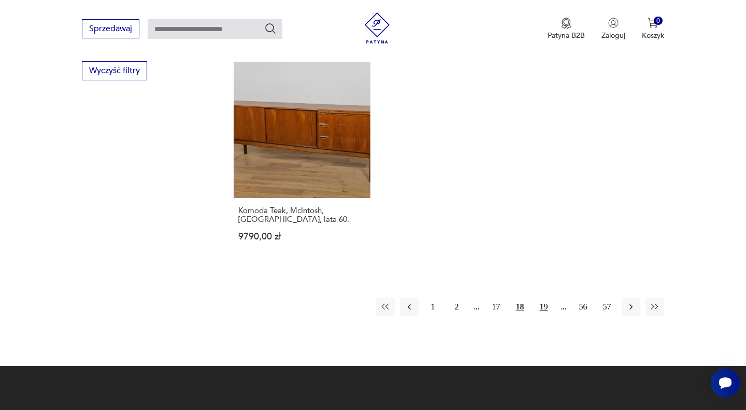
click at [540, 300] on button "19" at bounding box center [544, 306] width 19 height 19
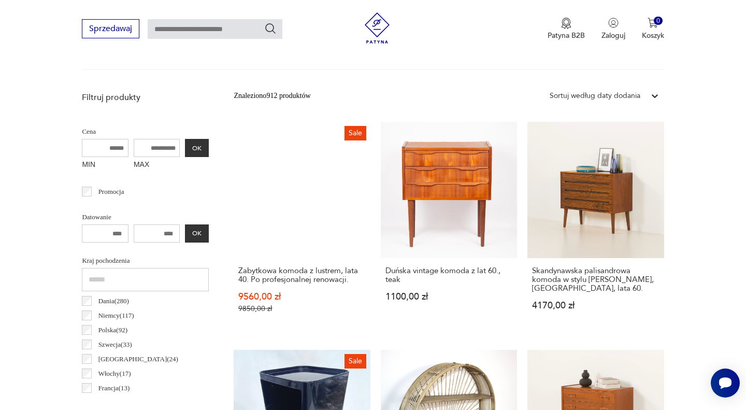
scroll to position [347, 0]
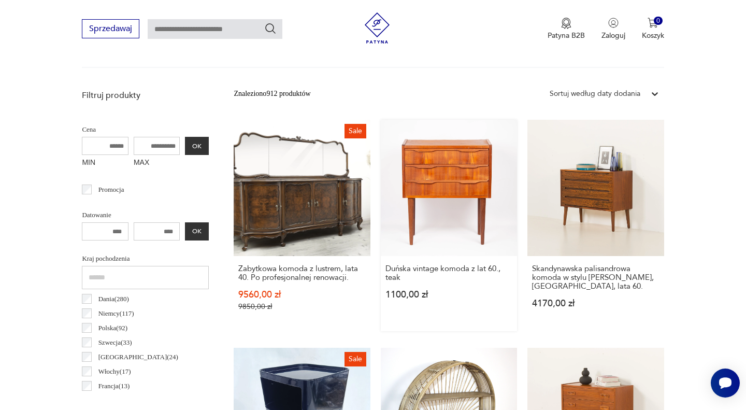
click at [456, 165] on link "Duńska vintage komoda z lat 60., teak 1100,00 zł" at bounding box center [449, 225] width 136 height 211
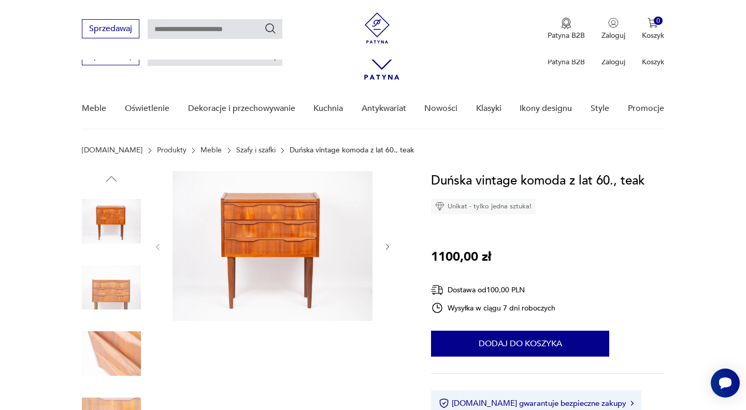
scroll to position [301, 0]
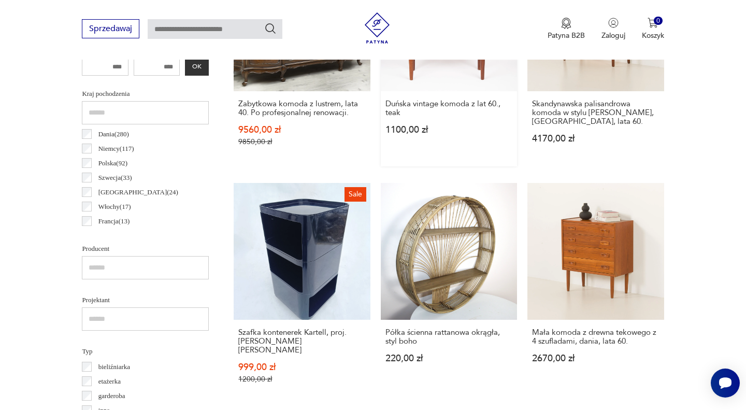
scroll to position [518, 0]
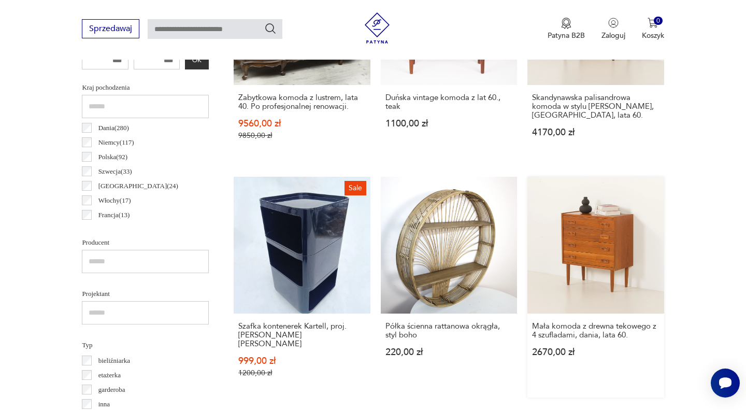
click at [591, 245] on link "Mała komoda z drewna tekowego z 4 szufladami, dania, lata 60. 2670,00 zł" at bounding box center [595, 287] width 136 height 220
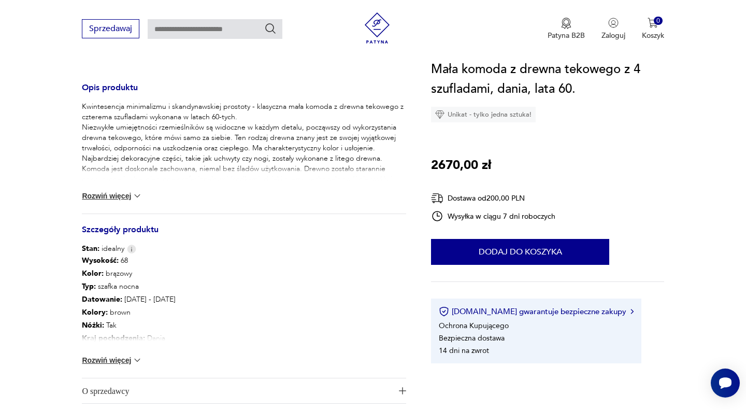
scroll to position [408, 0]
click at [128, 358] on button "Rozwiń więcej" at bounding box center [112, 359] width 60 height 10
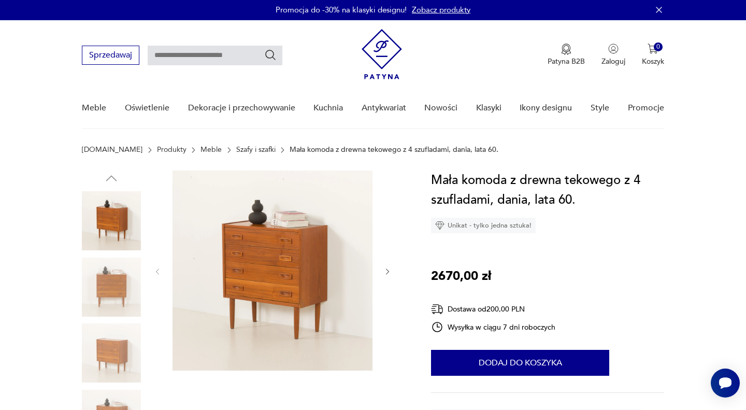
scroll to position [0, 0]
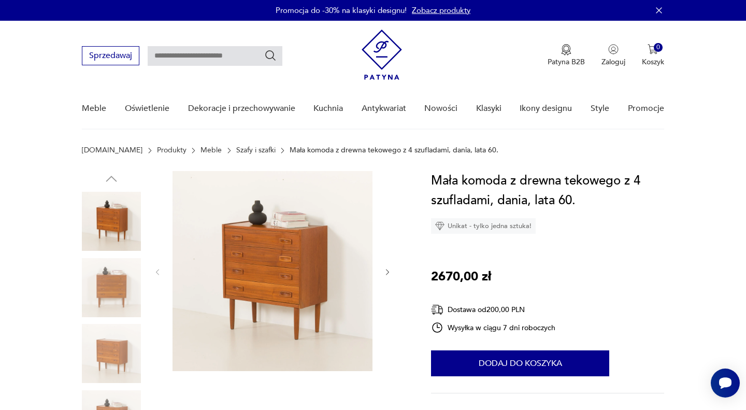
click at [383, 270] on icon "button" at bounding box center [387, 272] width 9 height 9
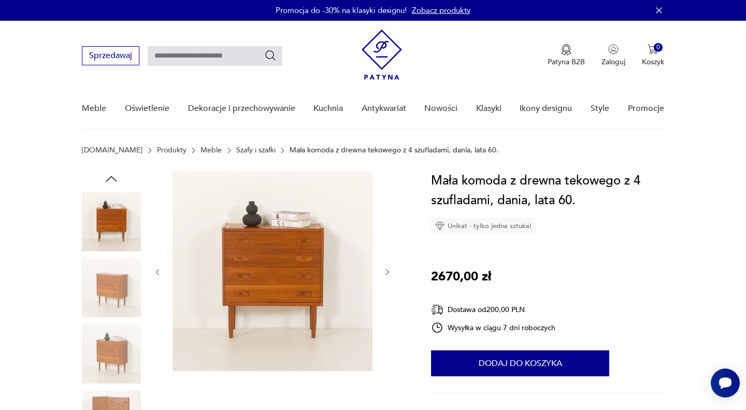
click at [383, 270] on icon "button" at bounding box center [387, 272] width 9 height 9
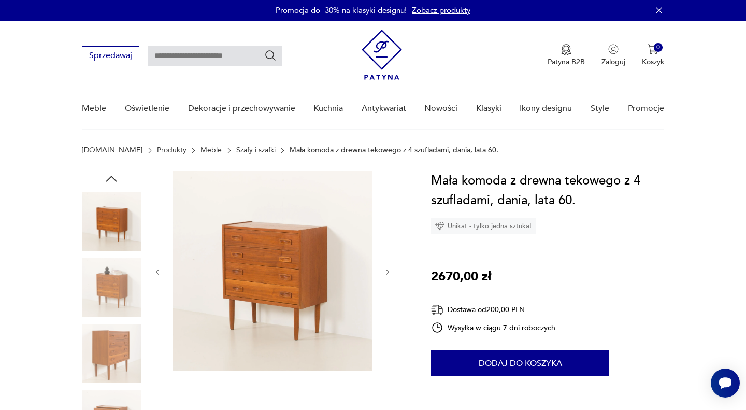
click at [383, 270] on icon "button" at bounding box center [387, 272] width 9 height 9
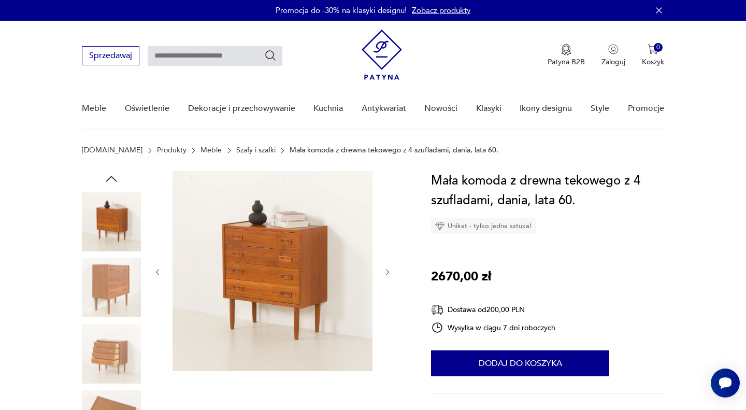
click at [383, 270] on icon "button" at bounding box center [387, 272] width 9 height 9
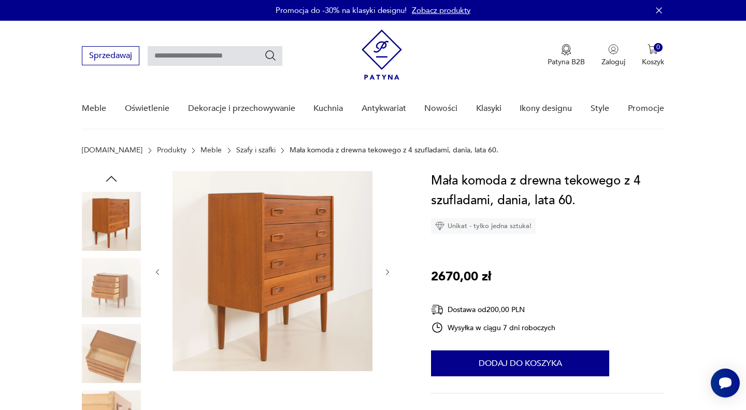
click at [383, 270] on icon "button" at bounding box center [387, 272] width 9 height 9
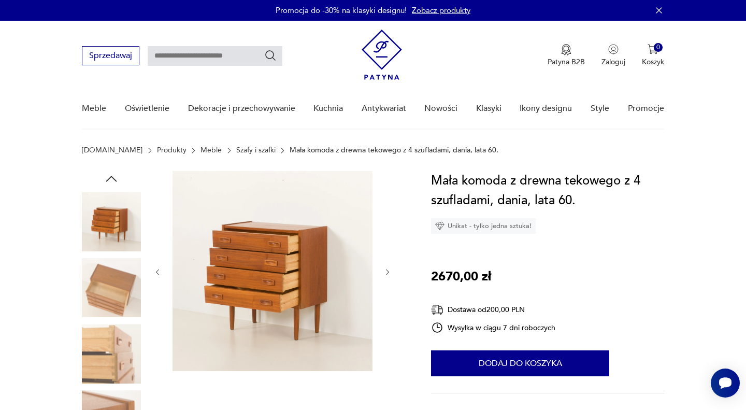
click at [383, 270] on icon "button" at bounding box center [387, 272] width 9 height 9
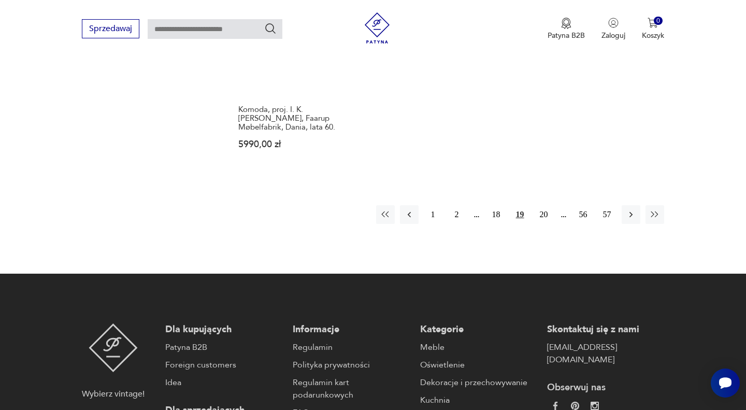
scroll to position [1651, 0]
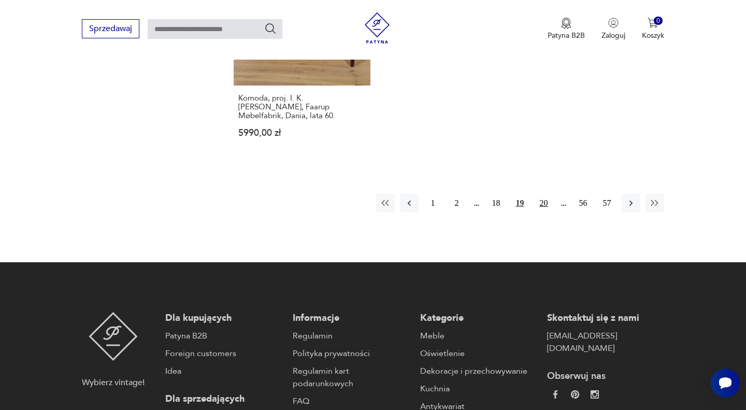
click at [541, 194] on button "20" at bounding box center [544, 203] width 19 height 19
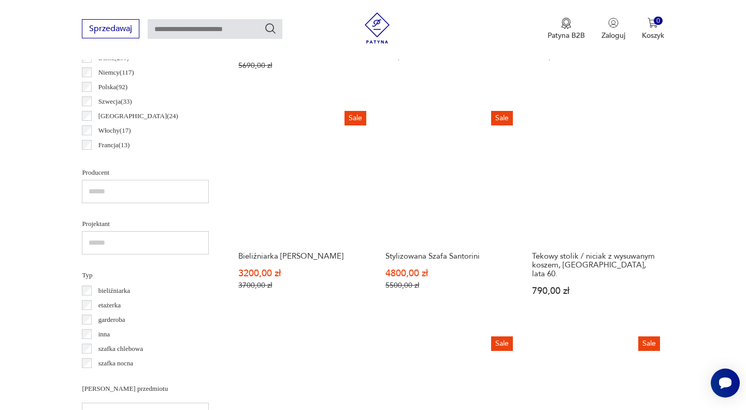
scroll to position [588, 0]
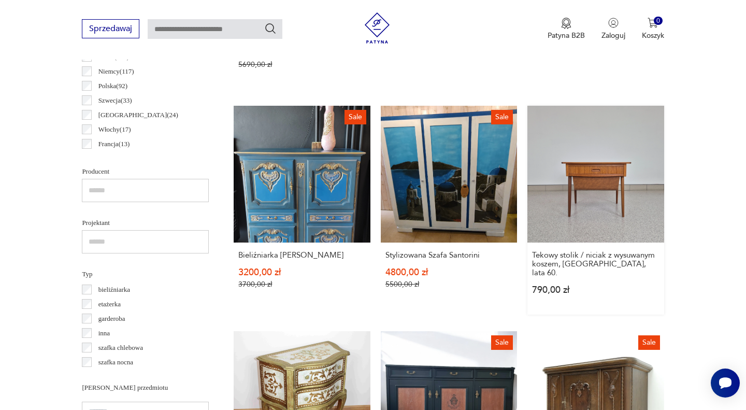
click at [612, 169] on link "Tekowy stolik / niciak z wysuwanym koszem, [GEOGRAPHIC_DATA], lata 60. 790,00 zł" at bounding box center [595, 210] width 136 height 208
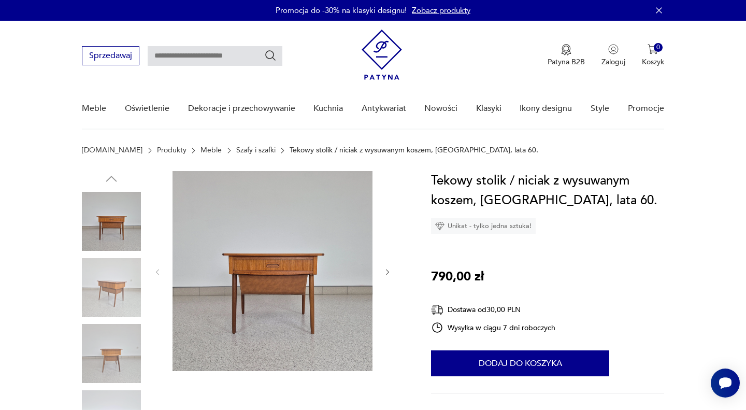
click at [385, 271] on icon "button" at bounding box center [387, 272] width 9 height 9
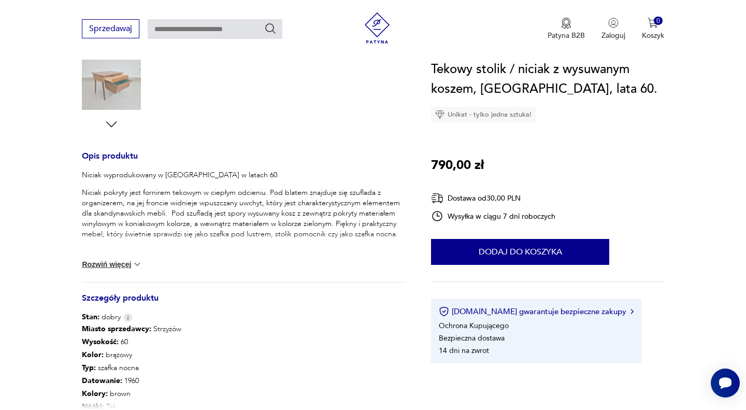
scroll to position [340, 0]
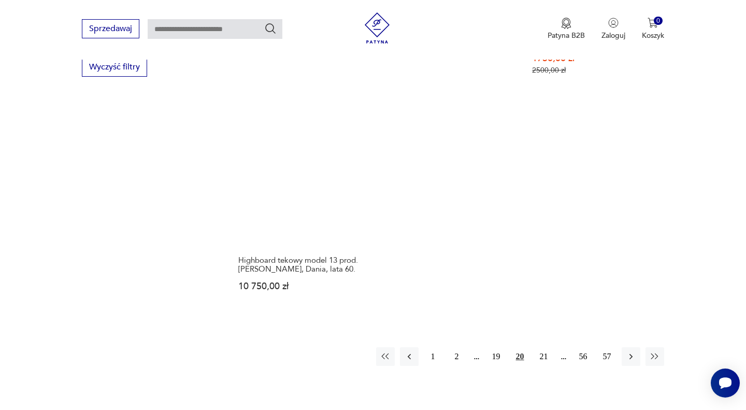
scroll to position [1621, 0]
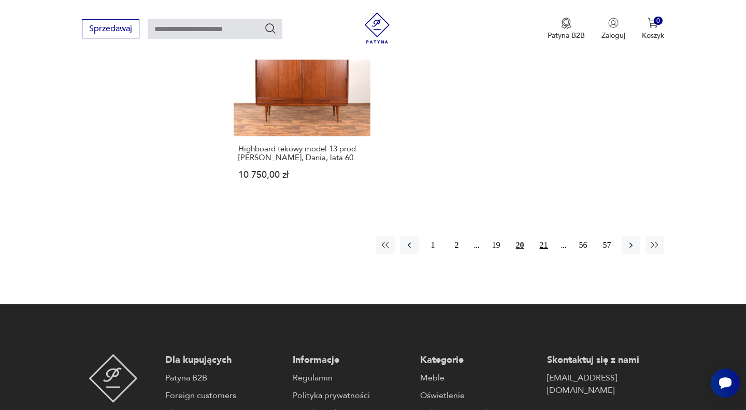
click at [543, 236] on button "21" at bounding box center [544, 245] width 19 height 19
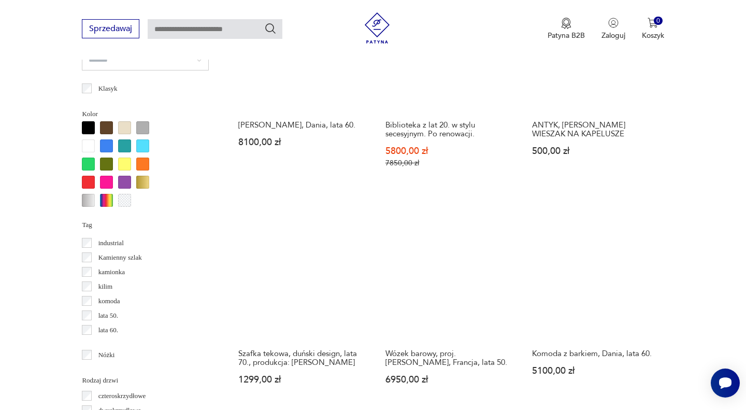
scroll to position [944, 0]
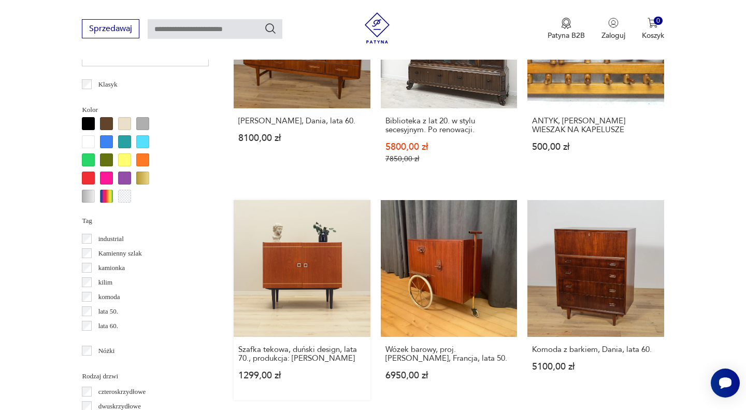
click at [276, 268] on link "Szafka tekowa, duński design, lata 70., produkcja: [PERSON_NAME] 1299,00 zł" at bounding box center [302, 299] width 136 height 199
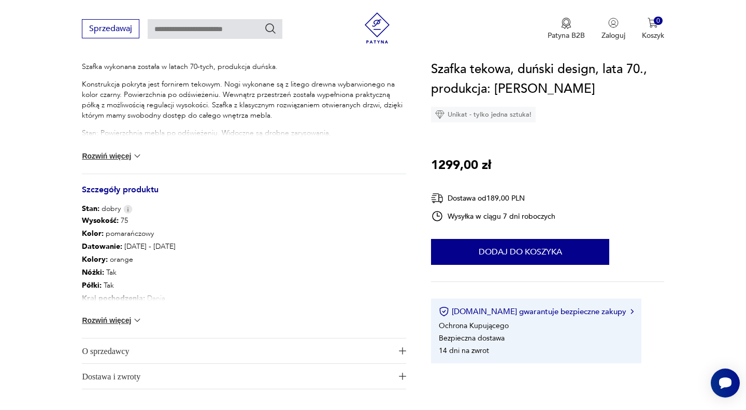
scroll to position [470, 0]
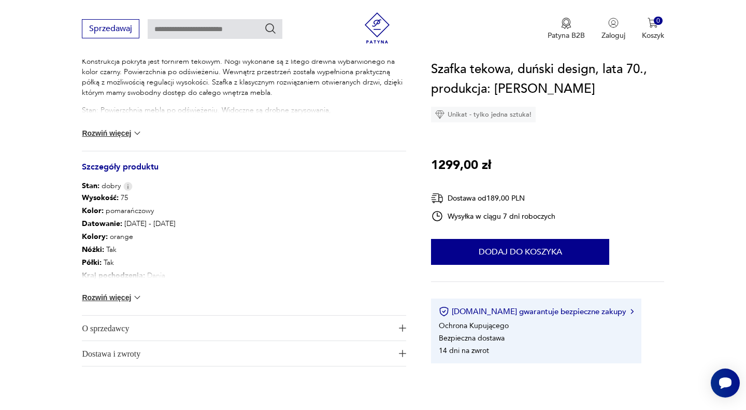
click at [125, 294] on button "Rozwiń więcej" at bounding box center [112, 297] width 60 height 10
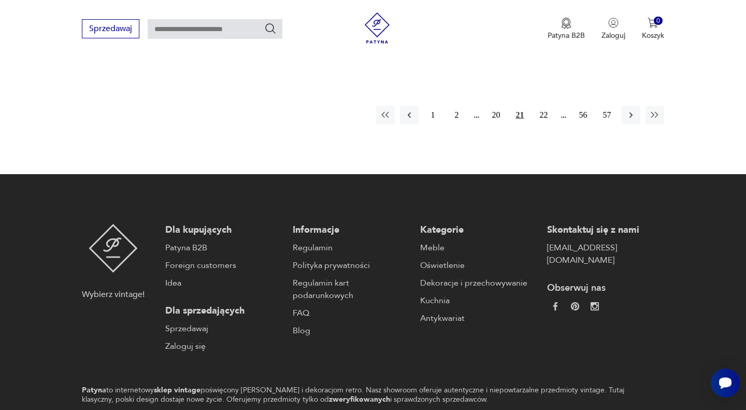
scroll to position [1703, 0]
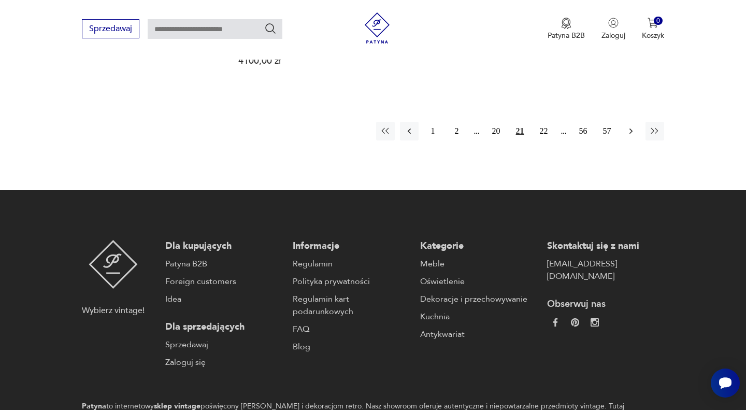
click at [630, 126] on icon "button" at bounding box center [631, 131] width 10 height 10
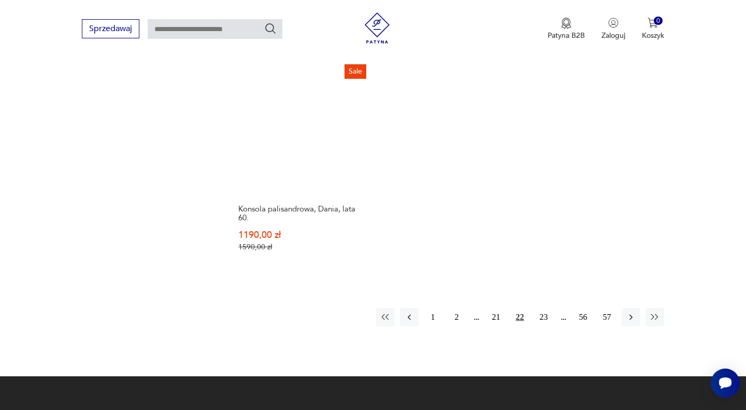
scroll to position [1562, 0]
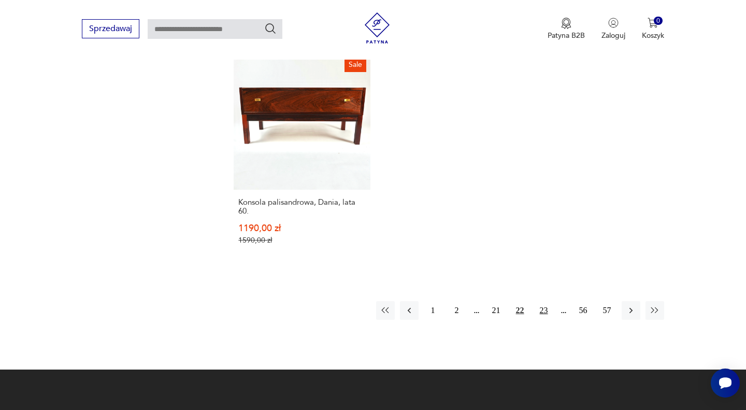
click at [542, 301] on button "23" at bounding box center [544, 310] width 19 height 19
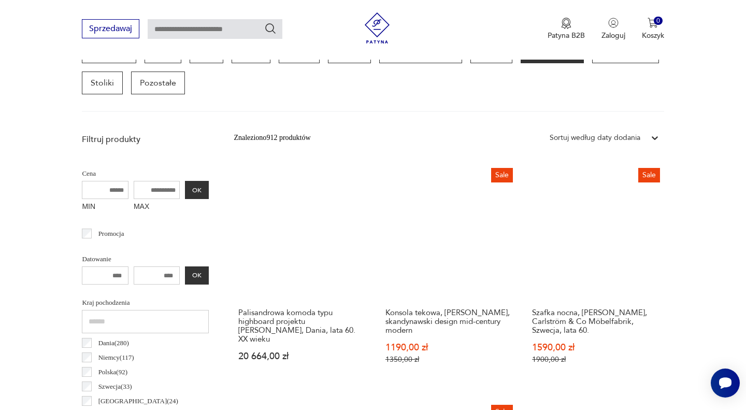
scroll to position [305, 0]
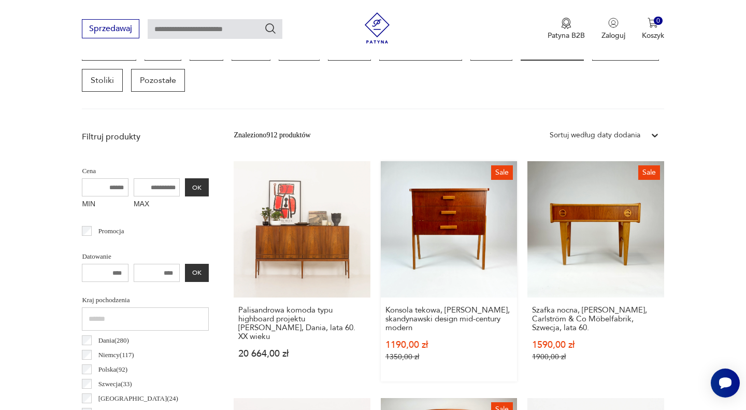
click at [446, 225] on link "Sale Konsola tekowa, szafka nocna, skandynawski design mid-century modern 1190,…" at bounding box center [449, 271] width 136 height 220
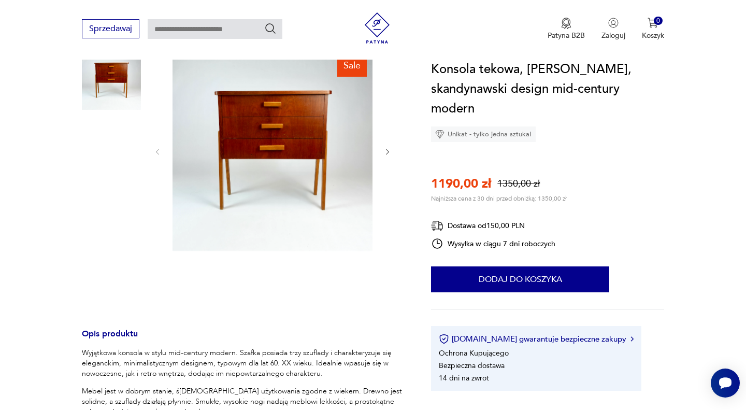
scroll to position [127, 0]
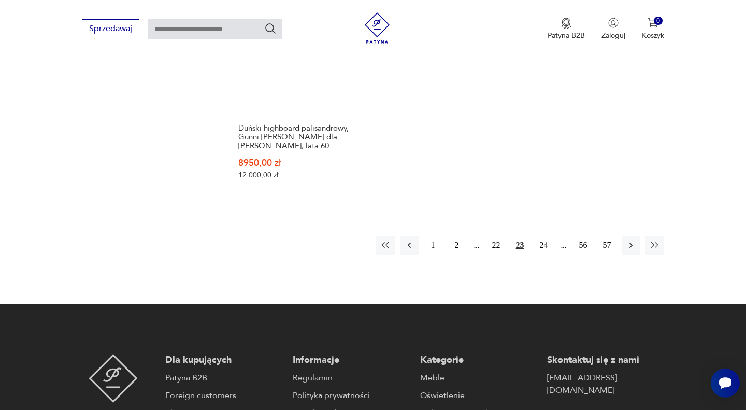
scroll to position [1653, 0]
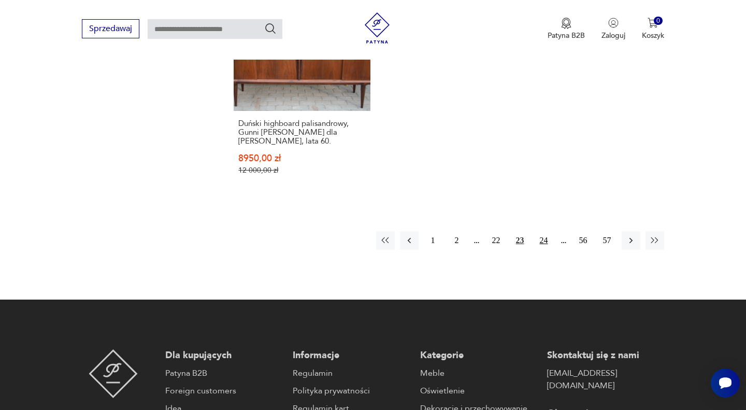
click at [545, 234] on button "24" at bounding box center [544, 240] width 19 height 19
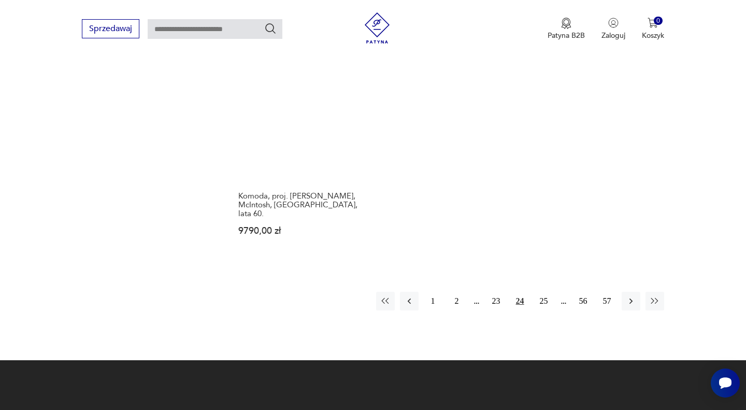
scroll to position [1579, 0]
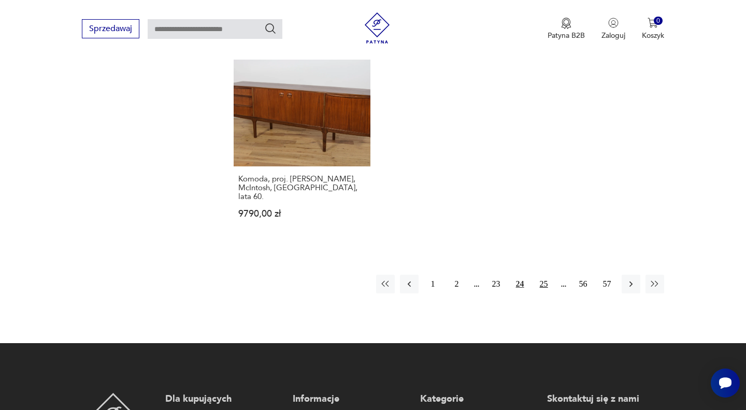
click at [545, 275] on button "25" at bounding box center [544, 284] width 19 height 19
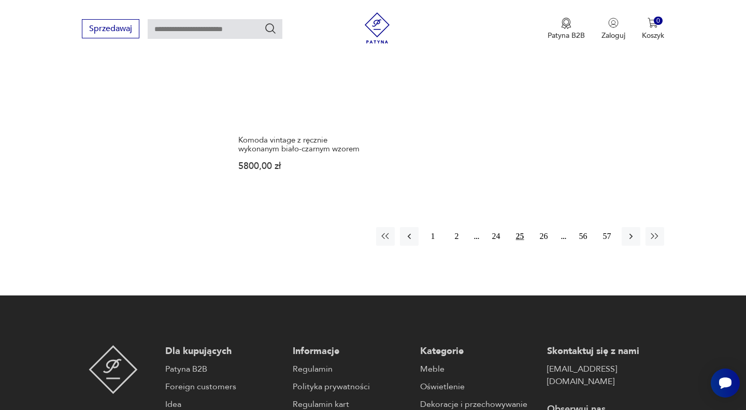
scroll to position [1604, 0]
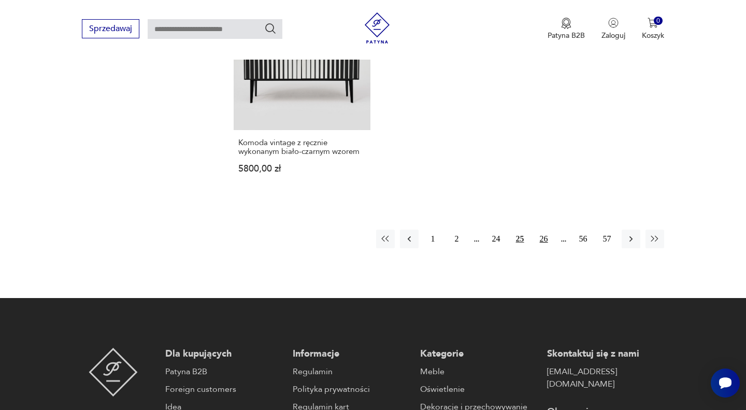
click at [543, 229] on button "26" at bounding box center [544, 238] width 19 height 19
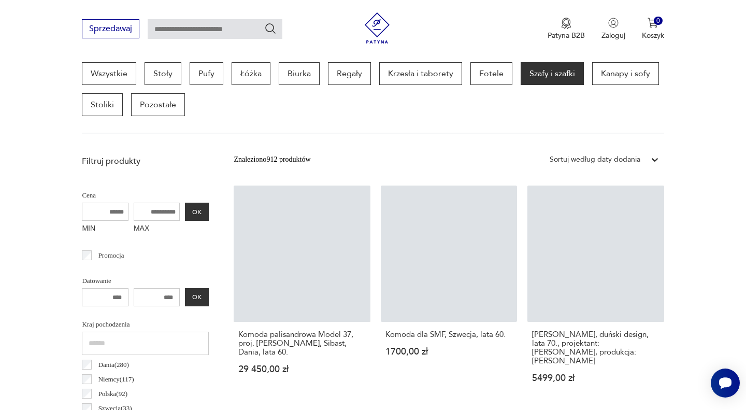
scroll to position [276, 0]
